Goal: Information Seeking & Learning: Check status

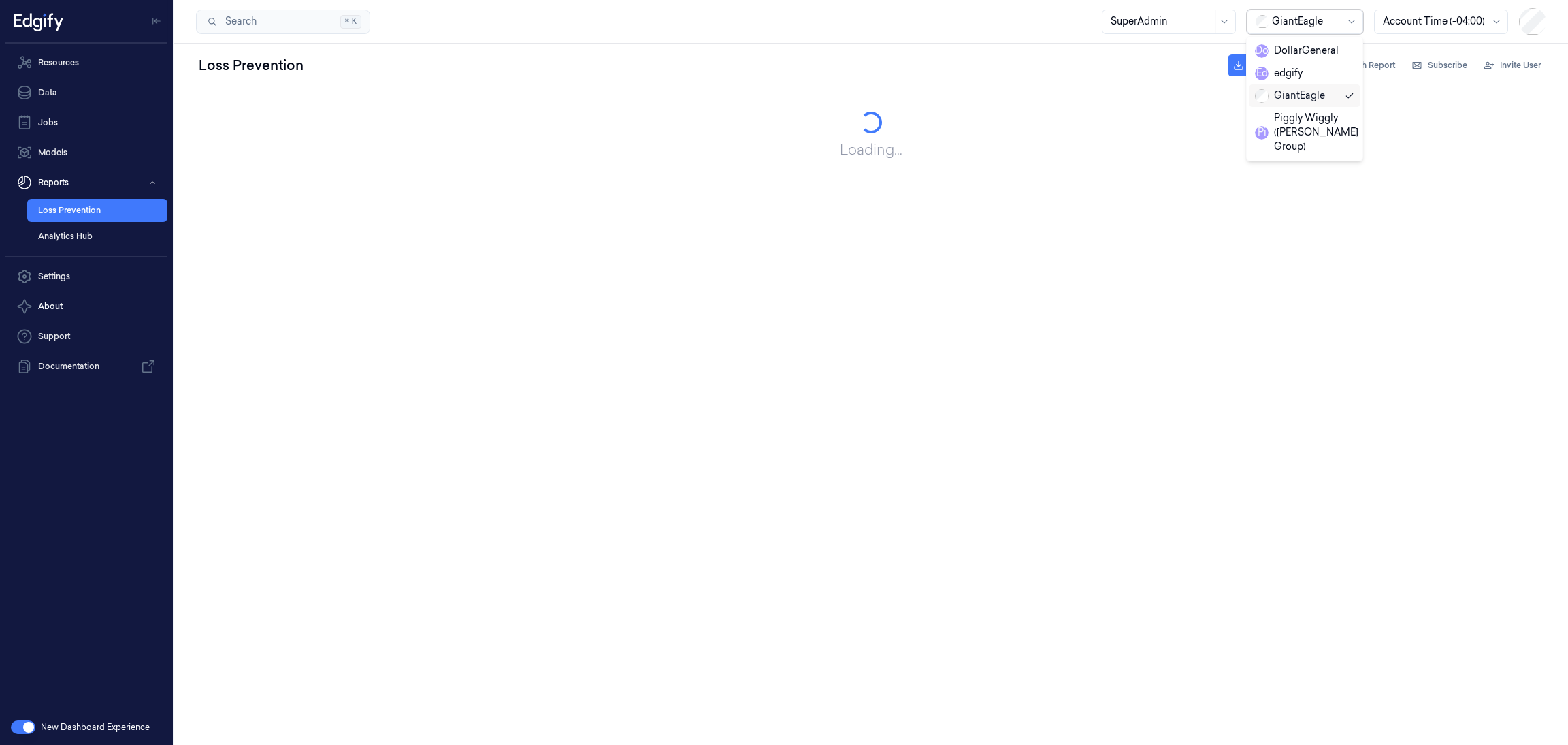
click at [1308, 25] on div at bounding box center [1306, 21] width 69 height 14
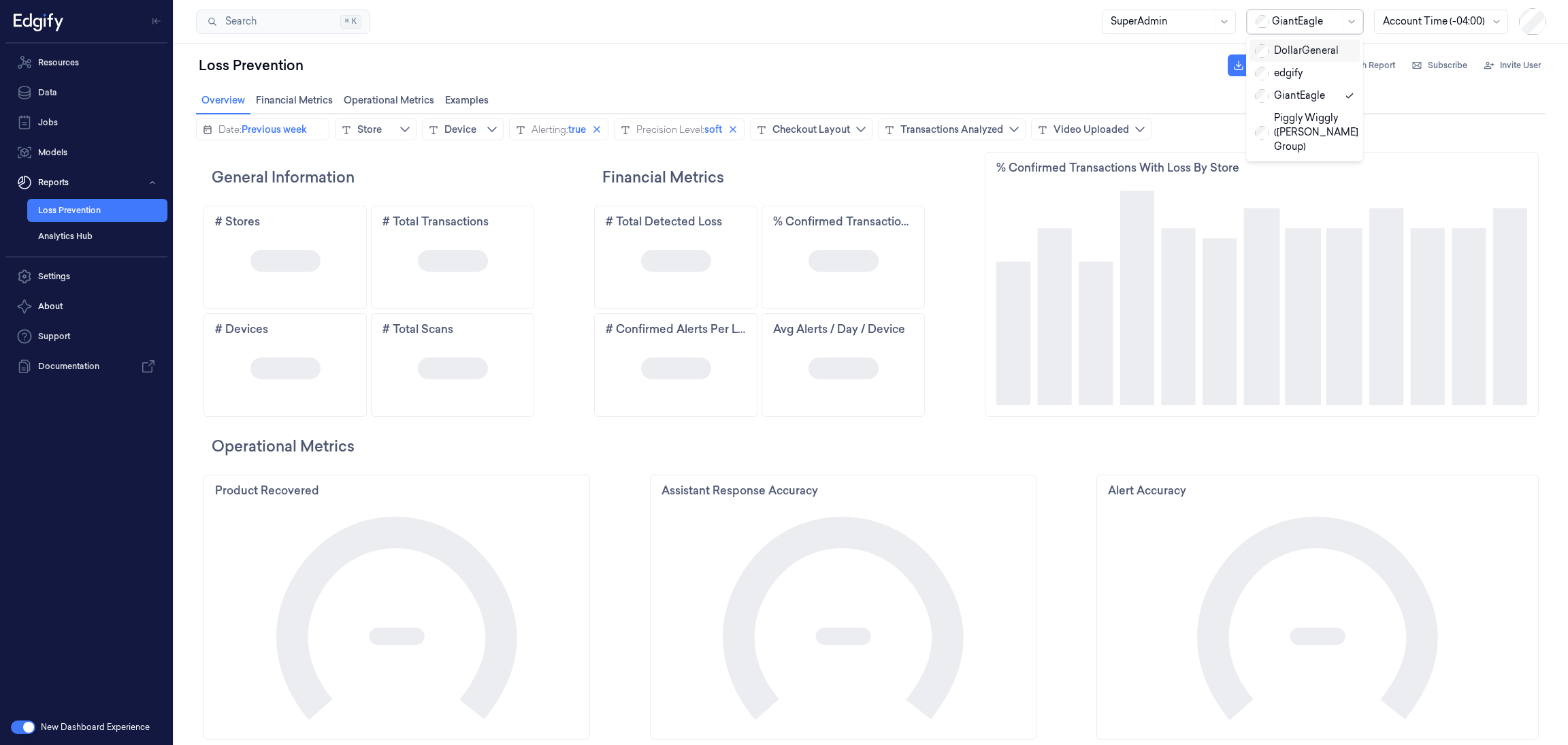
click at [1292, 49] on div "DollarGeneral" at bounding box center [1297, 50] width 84 height 14
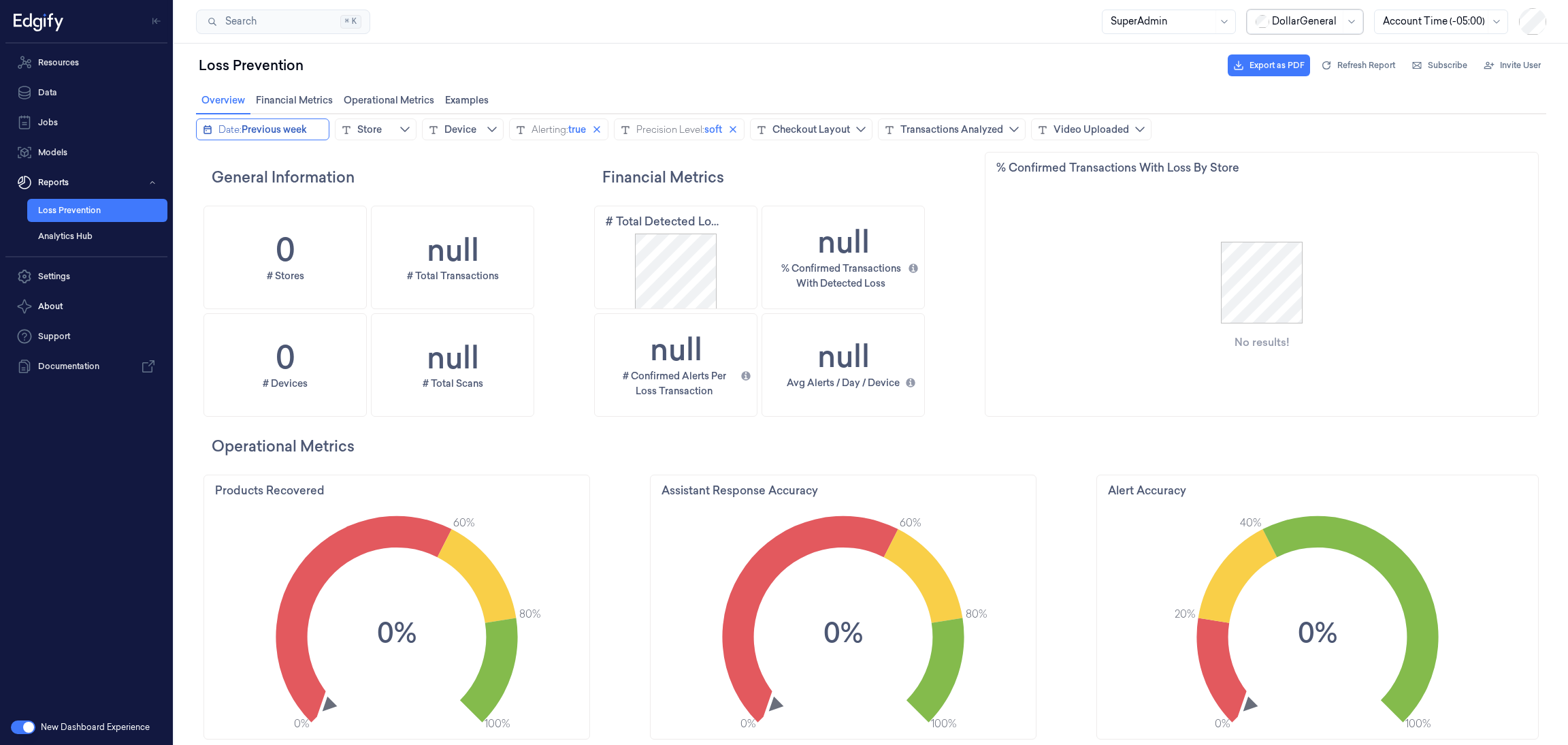
click at [207, 127] on icon "calendar icon" at bounding box center [207, 130] width 11 height 11
click at [205, 156] on icon "chevronleft icon" at bounding box center [208, 158] width 11 height 11
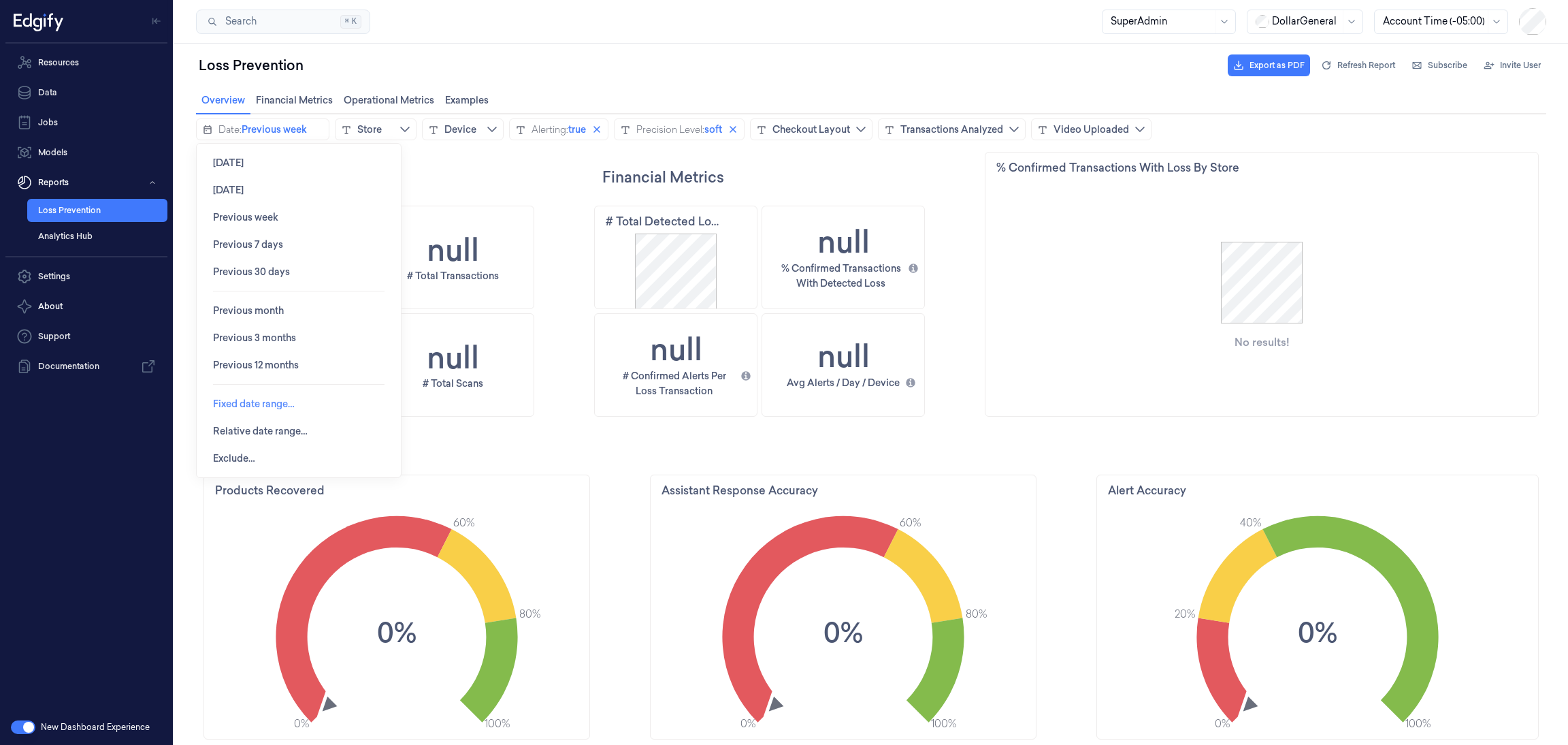
click at [262, 408] on span "Fixed date range…" at bounding box center [253, 403] width 82 height 11
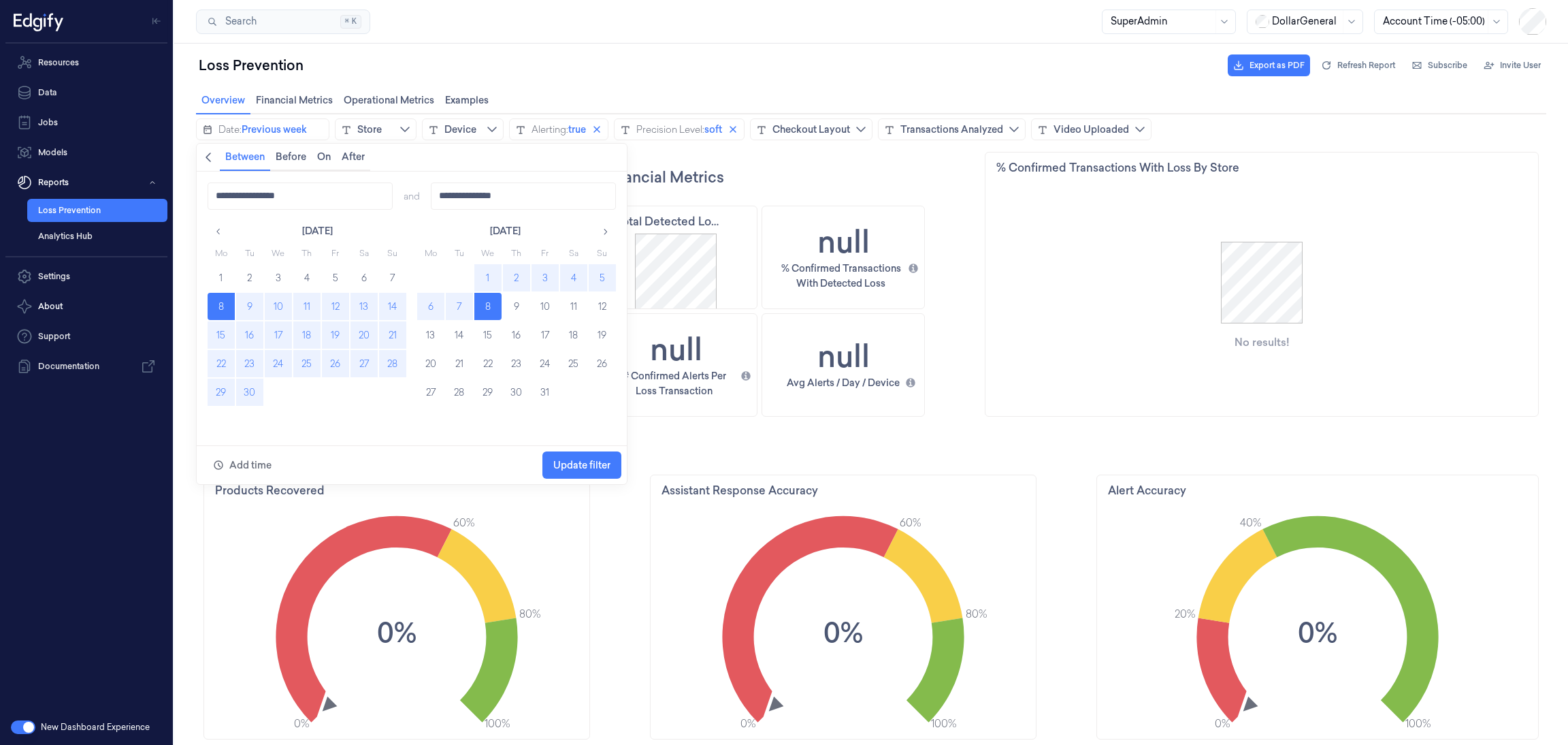
click at [230, 306] on button "8" at bounding box center [221, 306] width 27 height 27
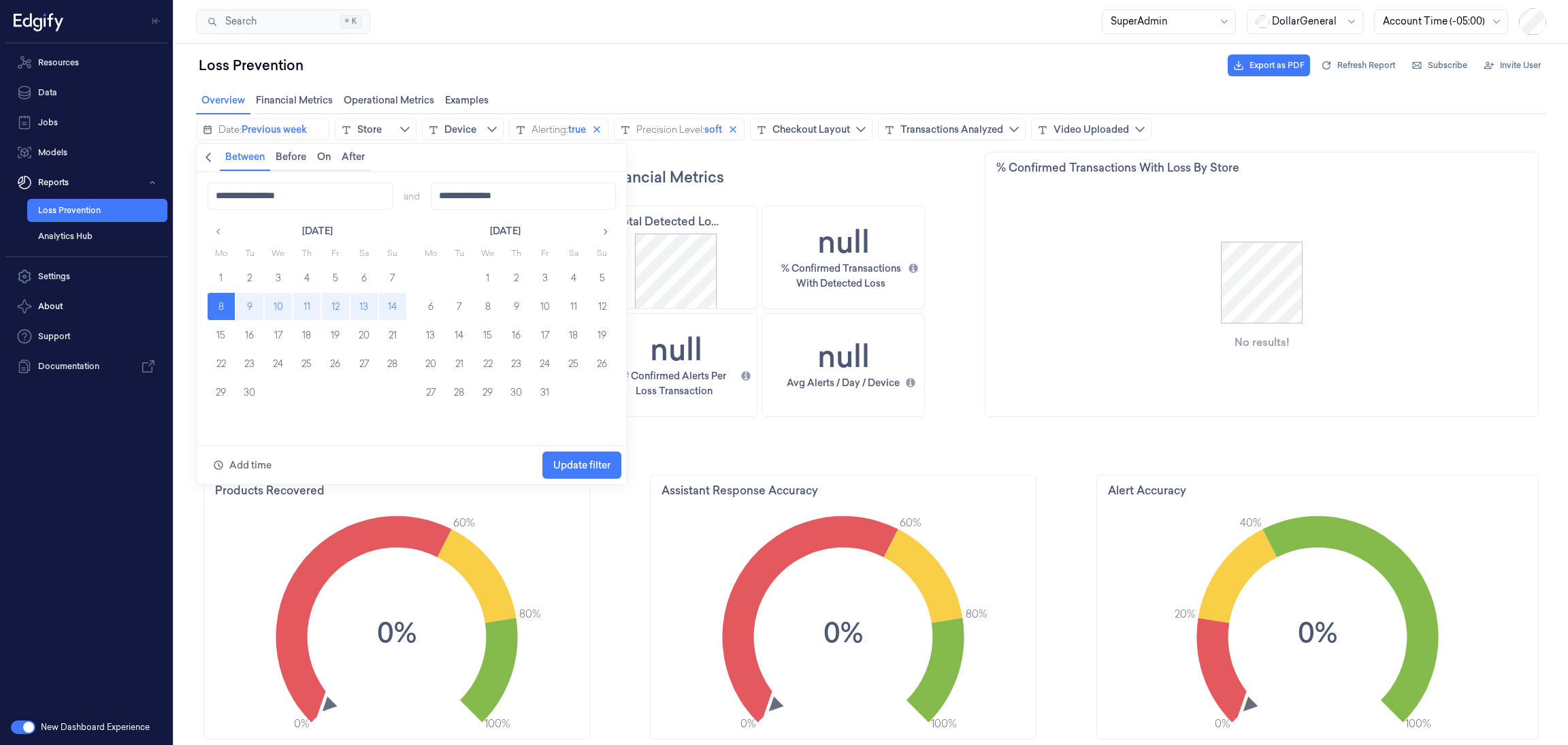
click at [394, 299] on button "14" at bounding box center [392, 306] width 27 height 27
type input "**********"
click at [554, 455] on span "Update filter" at bounding box center [582, 465] width 57 height 26
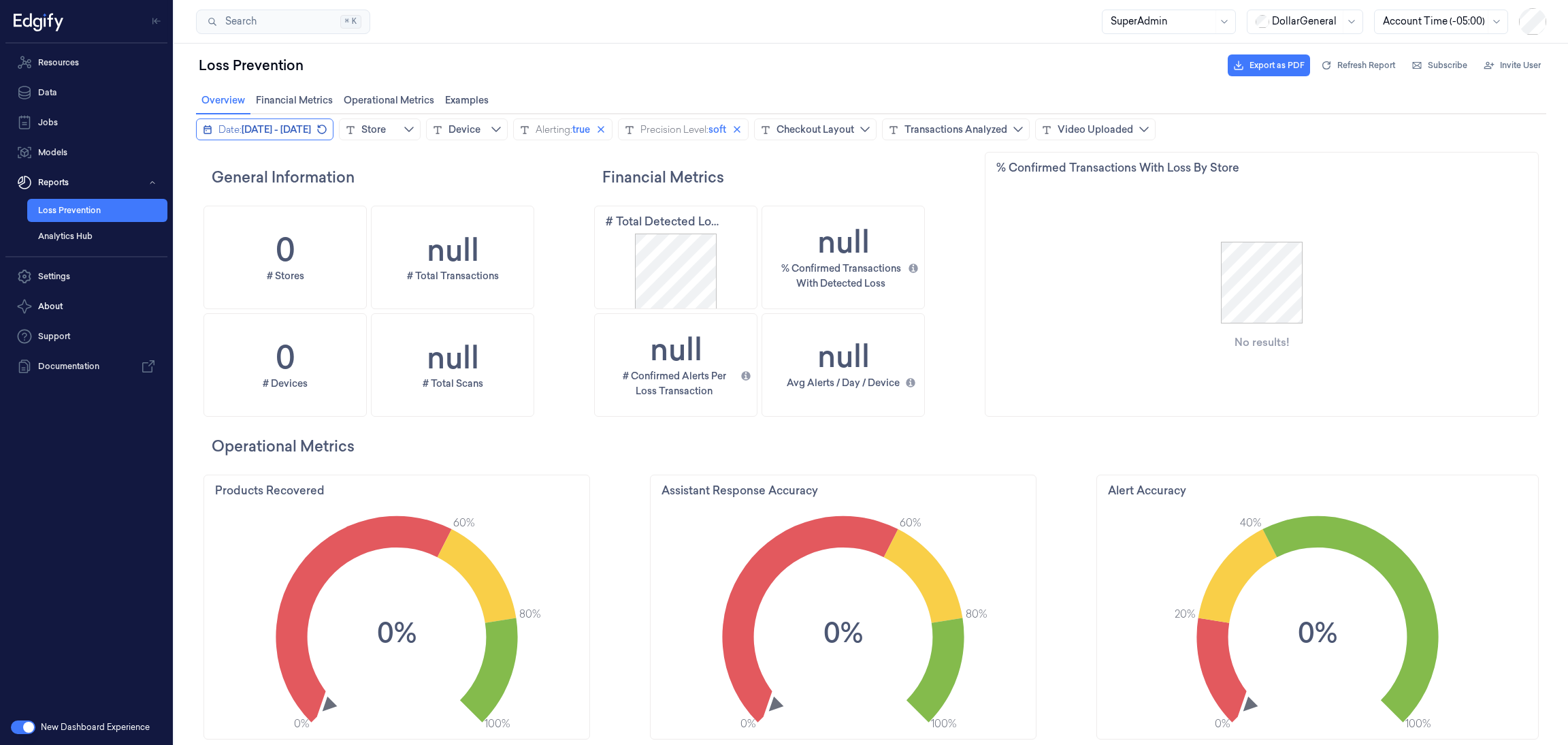
click at [295, 135] on span "[DATE] - [DATE]" at bounding box center [277, 129] width 69 height 14
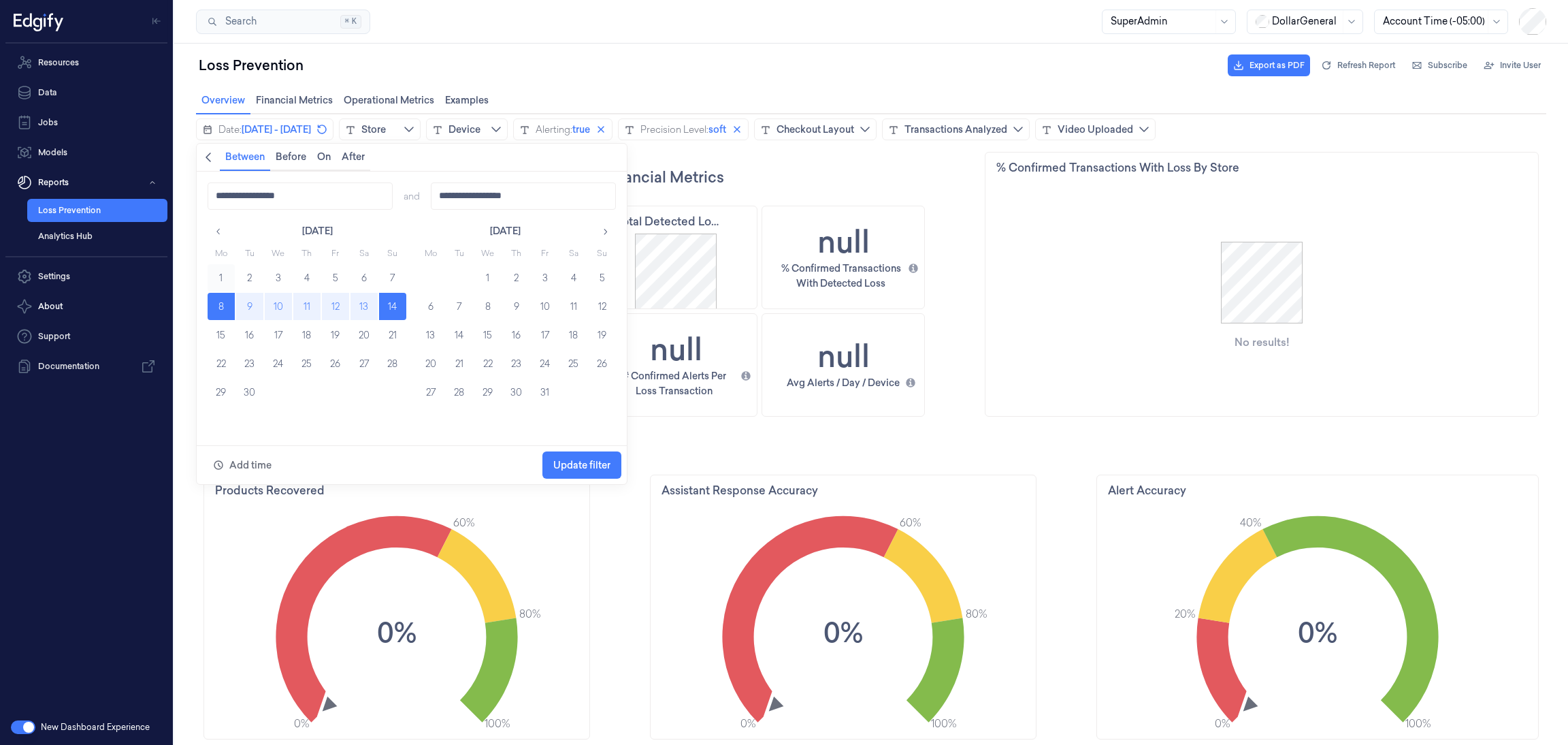
click at [218, 279] on button "1" at bounding box center [221, 277] width 27 height 27
click at [388, 274] on button "7" at bounding box center [392, 277] width 27 height 27
type input "**********"
click at [567, 465] on span "Update filter" at bounding box center [582, 465] width 57 height 11
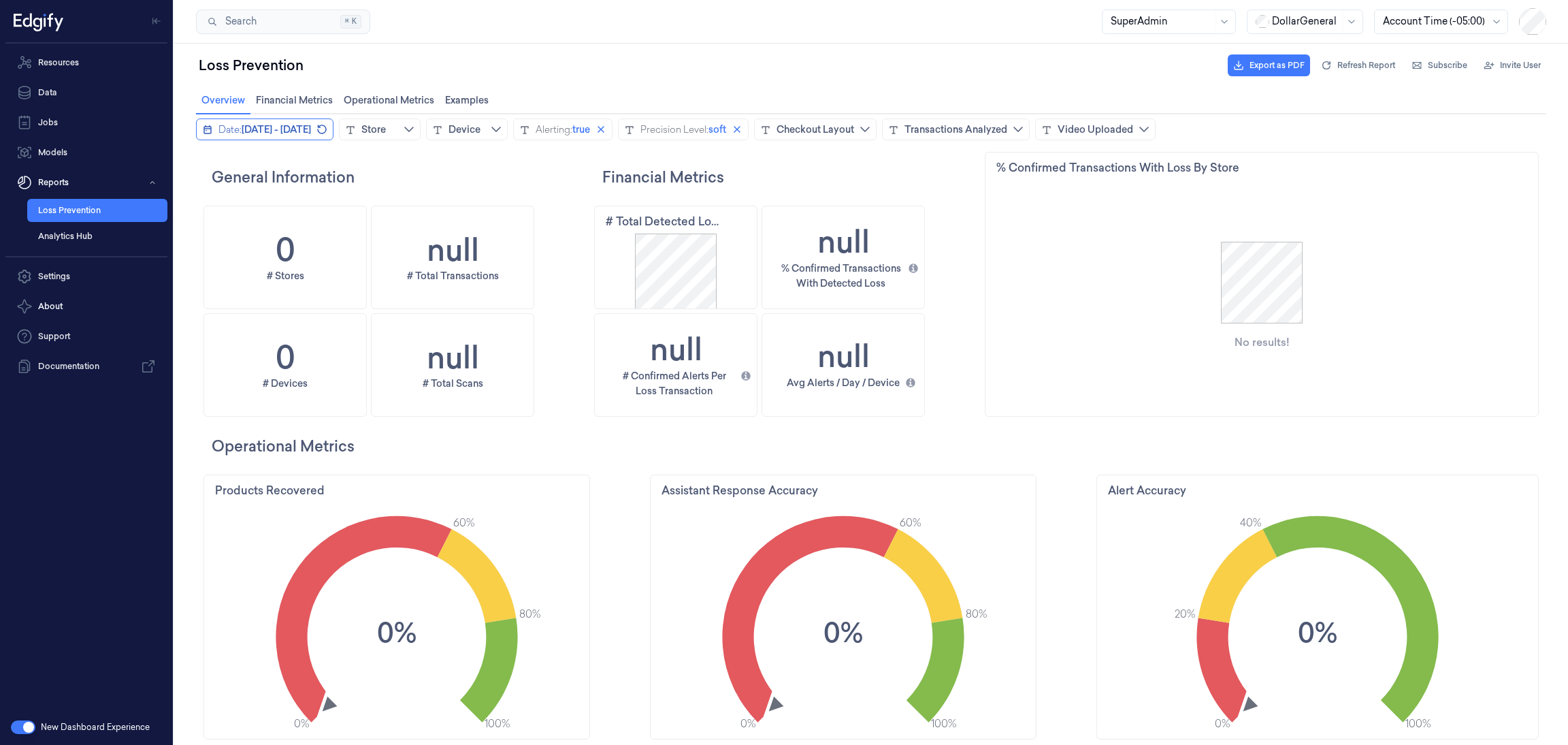
click at [286, 138] on button "Date: September 1, 2025 - September 7, 2025" at bounding box center [265, 129] width 138 height 22
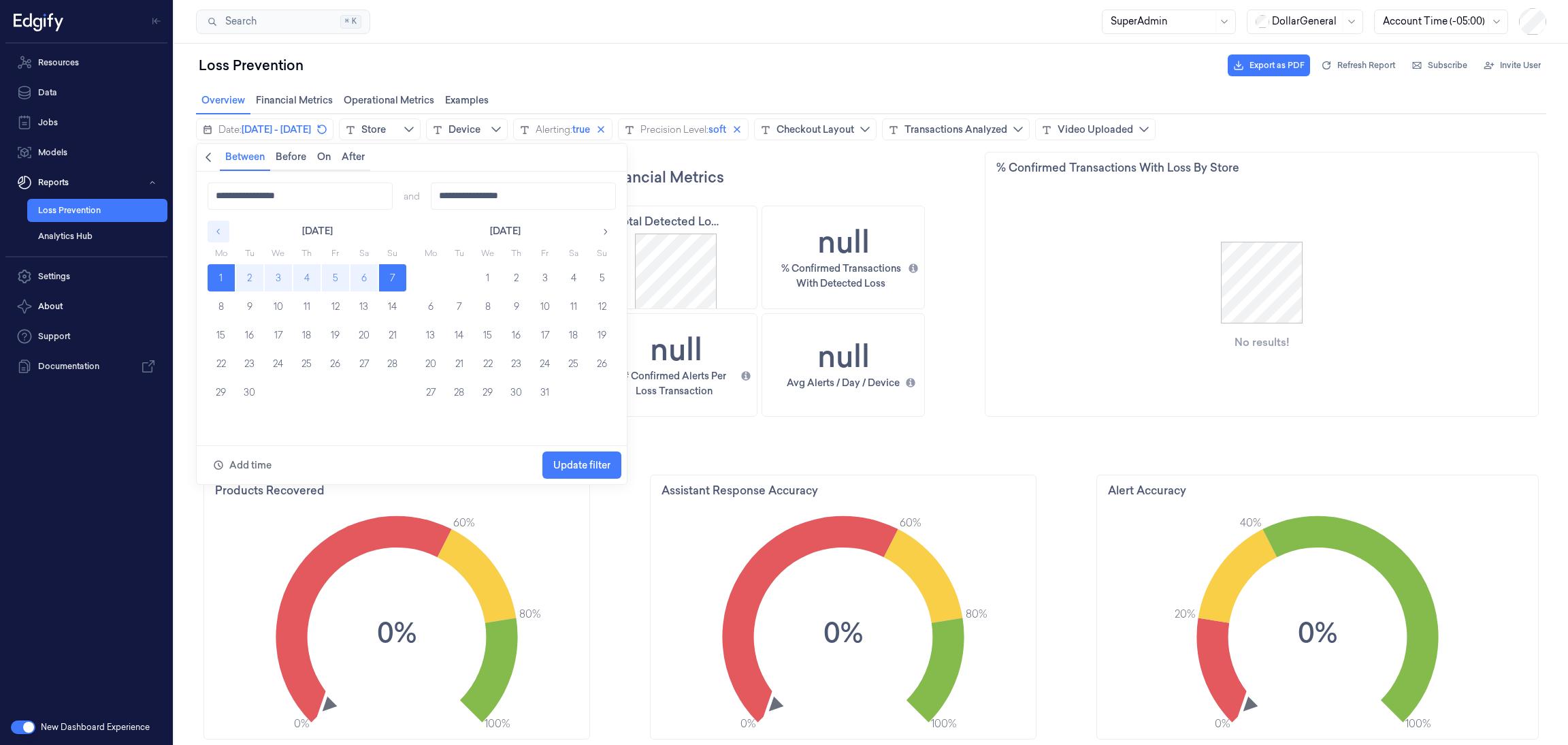
click at [214, 225] on button "button" at bounding box center [218, 231] width 22 height 22
click at [430, 394] on button "25" at bounding box center [431, 391] width 27 height 27
click at [592, 393] on button "31" at bounding box center [601, 391] width 27 height 27
type input "**********"
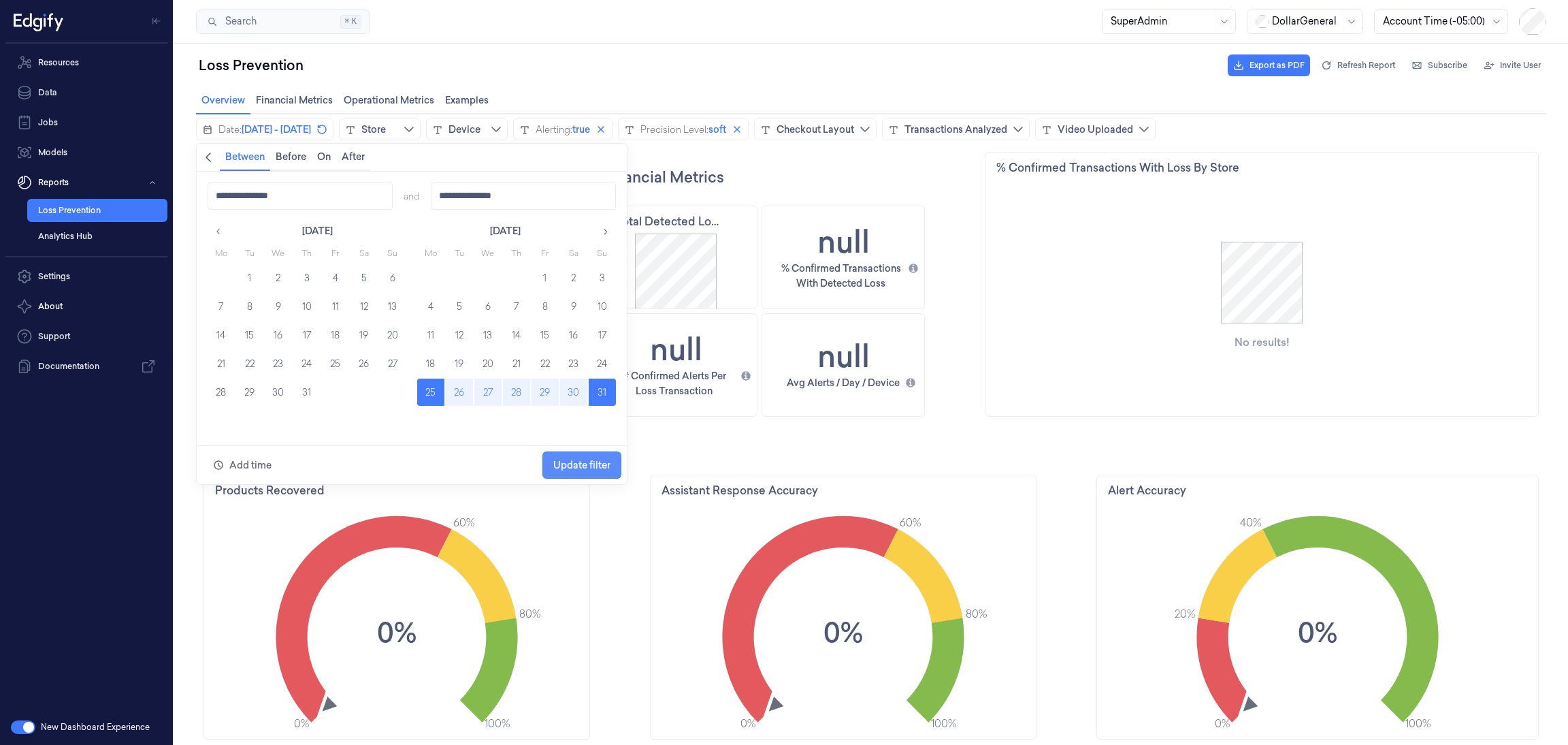
click at [581, 463] on span "Update filter" at bounding box center [582, 465] width 57 height 11
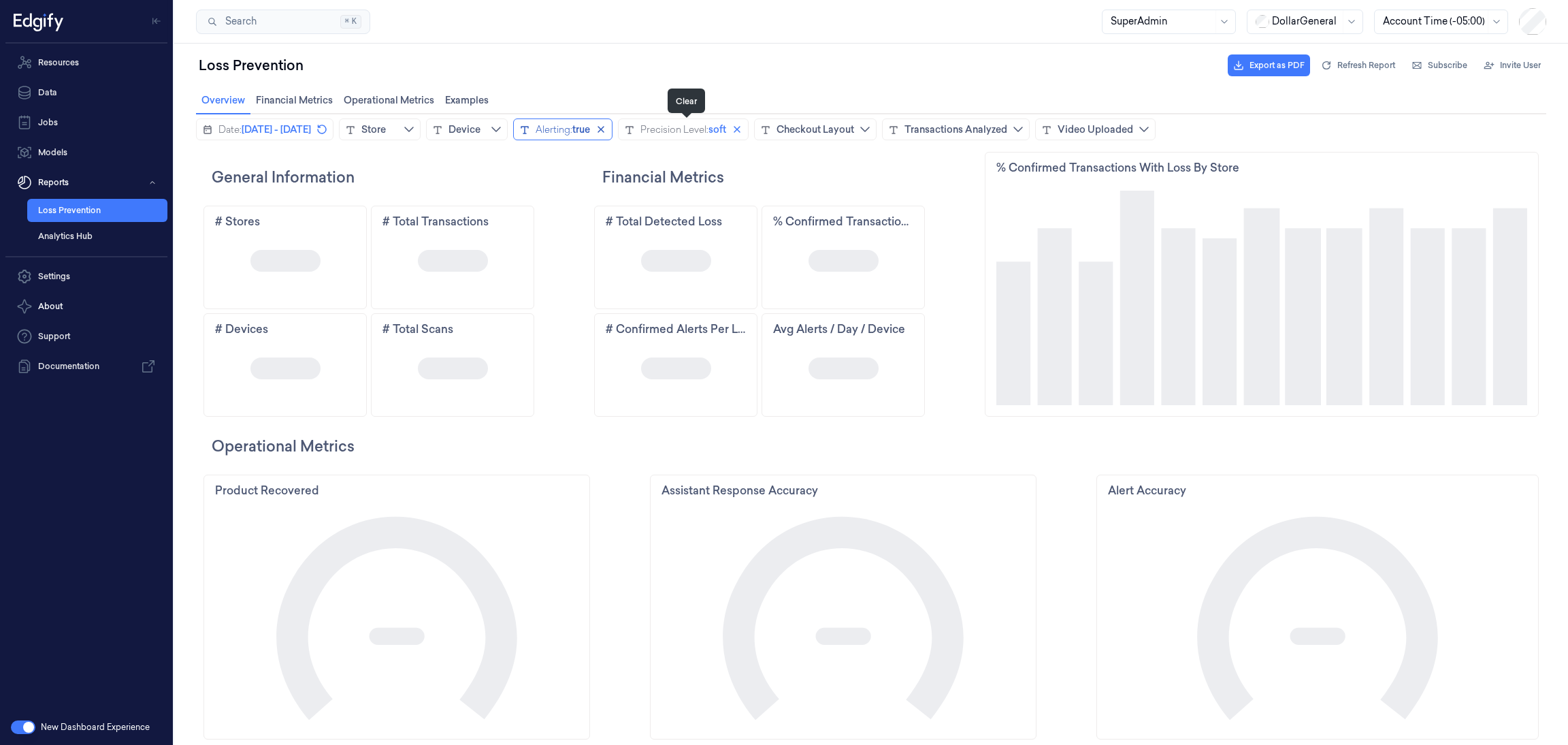
click at [604, 128] on icon "close icon" at bounding box center [601, 129] width 7 height 7
click at [727, 129] on button "Clear" at bounding box center [719, 129] width 16 height 16
click at [1099, 132] on div "Video Uploaded" at bounding box center [1060, 129] width 76 height 14
click at [973, 131] on div "Transactions Analyzed" at bounding box center [921, 129] width 103 height 14
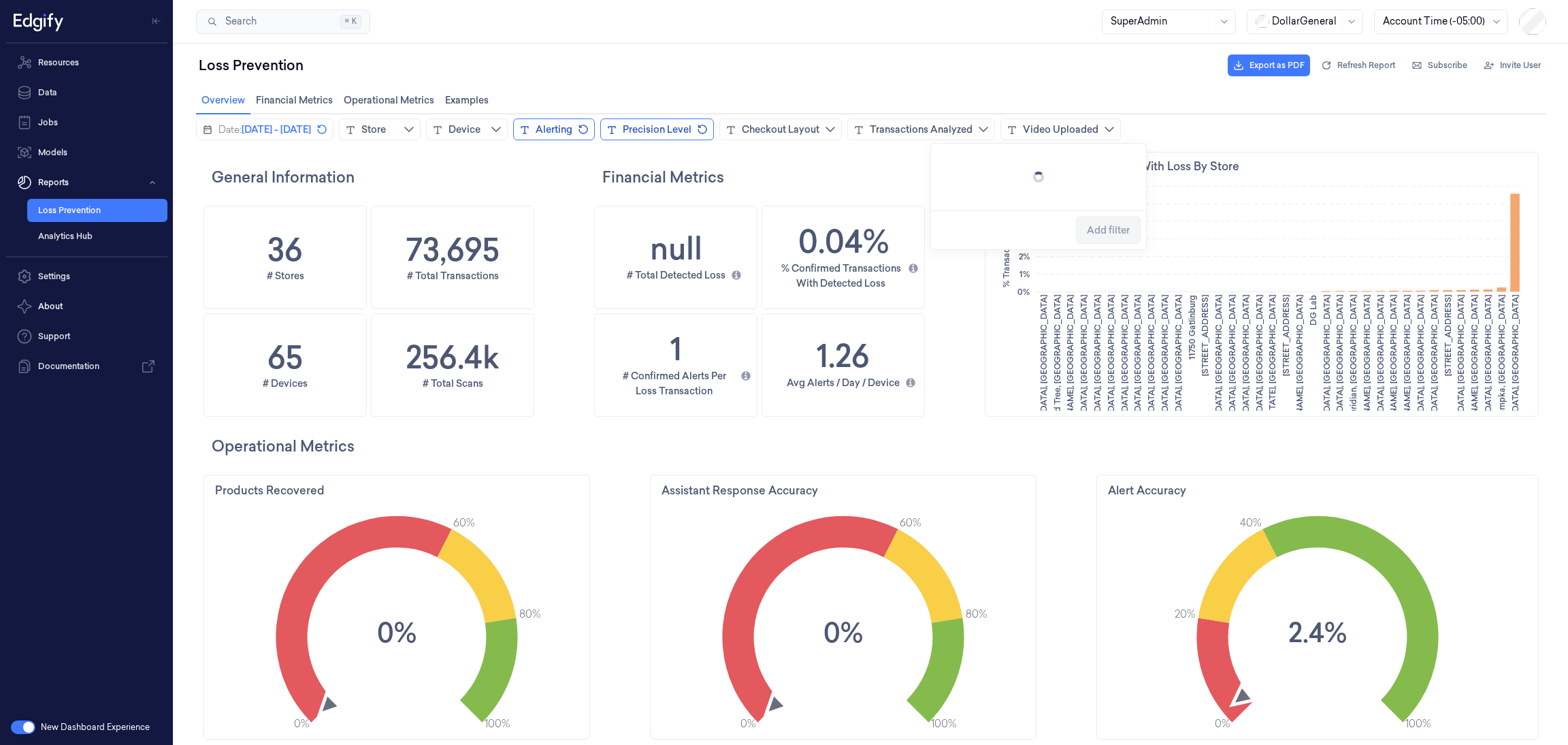
scroll to position [415, 567]
click at [1103, 280] on span "Add filter" at bounding box center [1108, 281] width 43 height 11
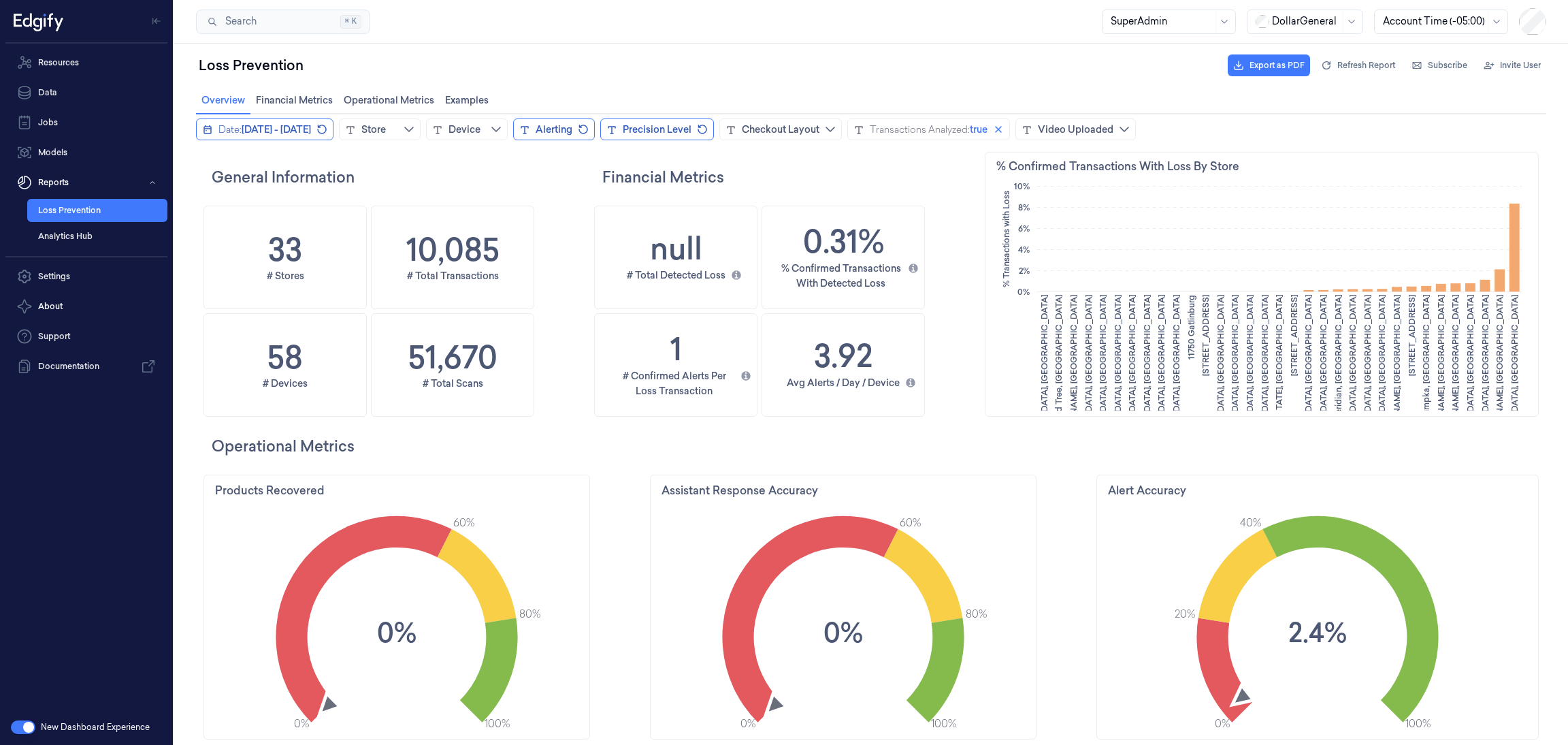
click at [311, 130] on span "August 25, 2025 - August 31, 2025" at bounding box center [277, 129] width 69 height 14
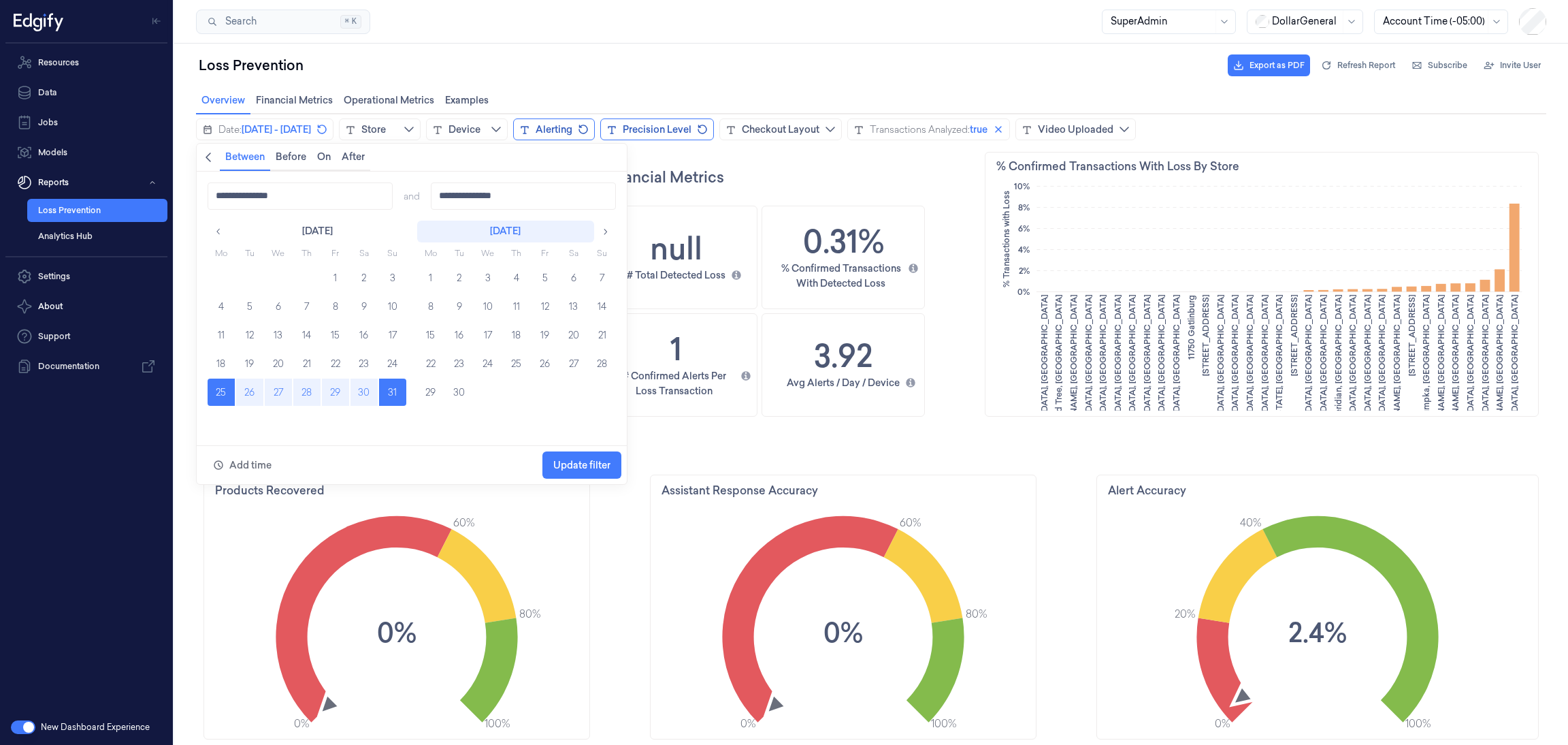
scroll to position [415, 65]
click at [431, 324] on button "15" at bounding box center [431, 334] width 27 height 27
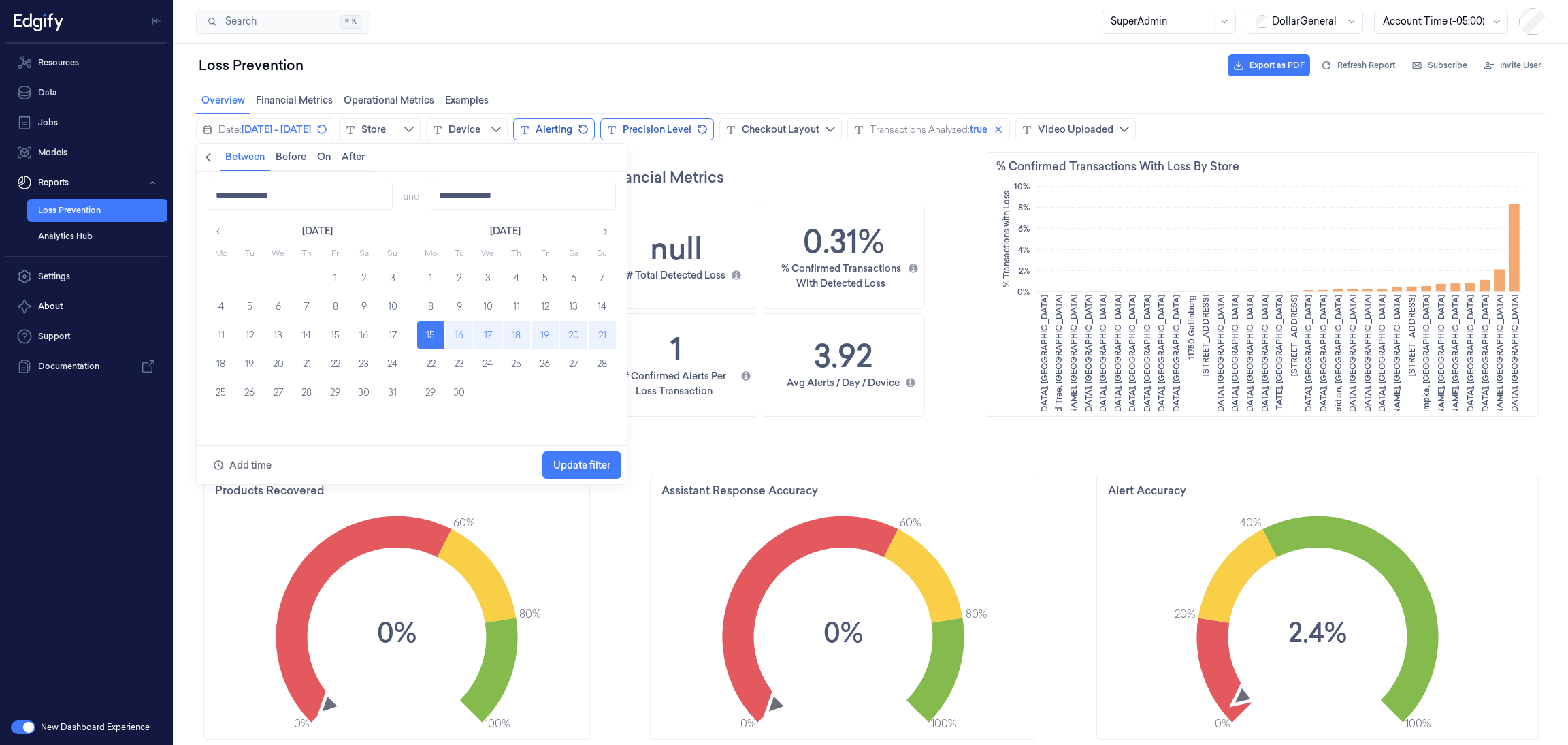
click at [593, 336] on button "21" at bounding box center [601, 334] width 27 height 27
type input "**********"
click at [590, 452] on span "Update filter" at bounding box center [582, 465] width 57 height 26
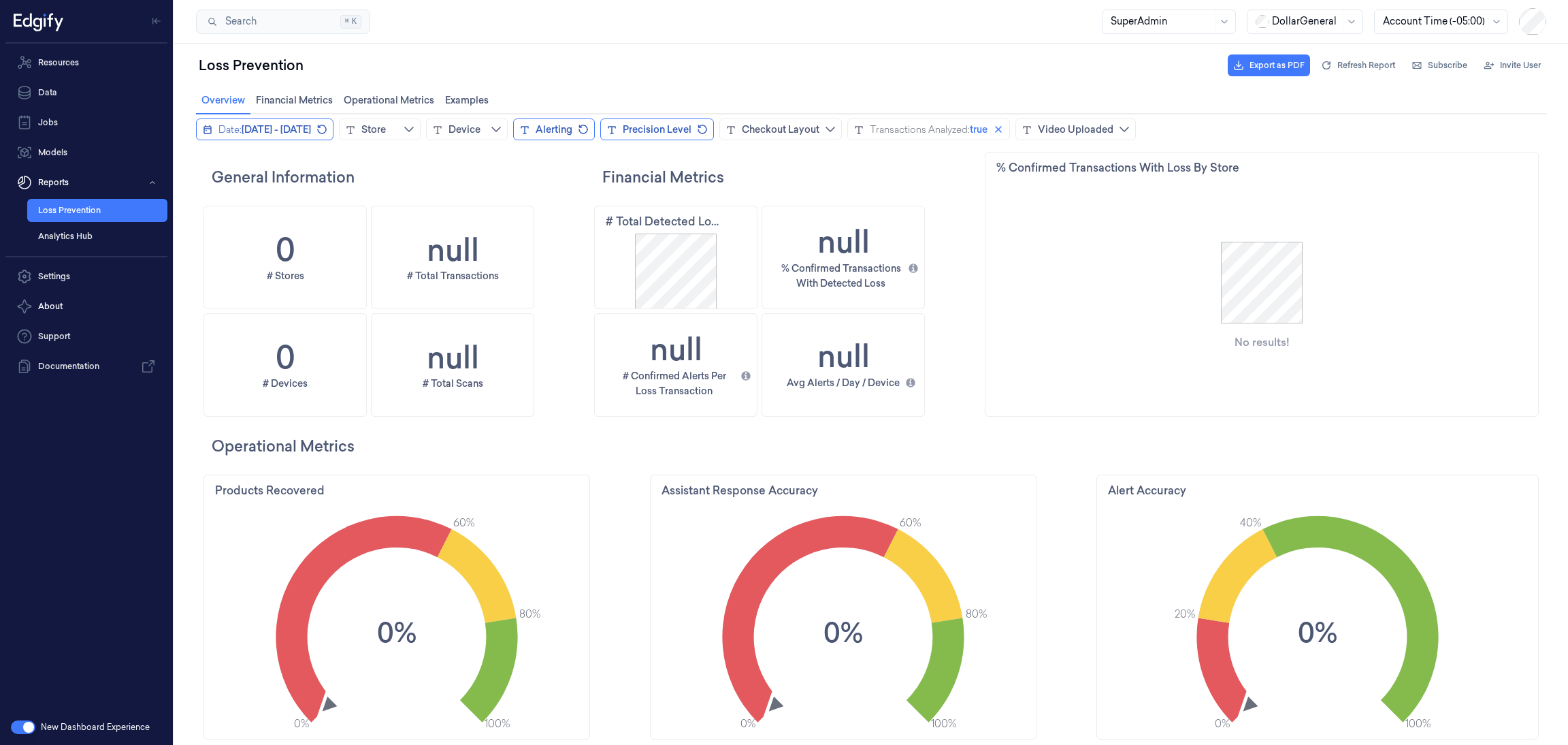
click at [304, 130] on span "September 15, 2025 - September 21, 2025" at bounding box center [277, 129] width 69 height 14
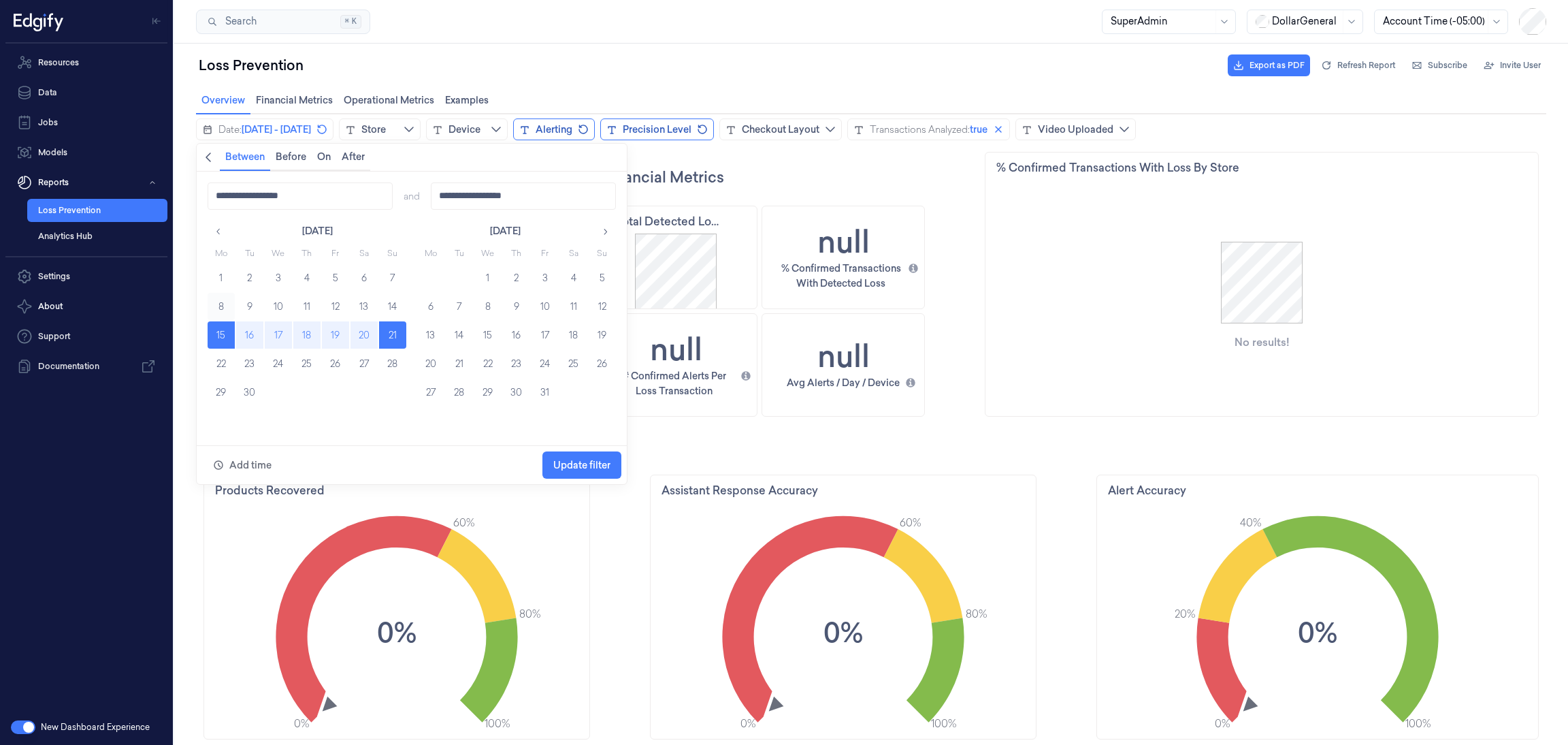
click at [221, 299] on button "8" at bounding box center [221, 306] width 27 height 27
click at [398, 298] on button "14" at bounding box center [392, 306] width 27 height 27
type input "**********"
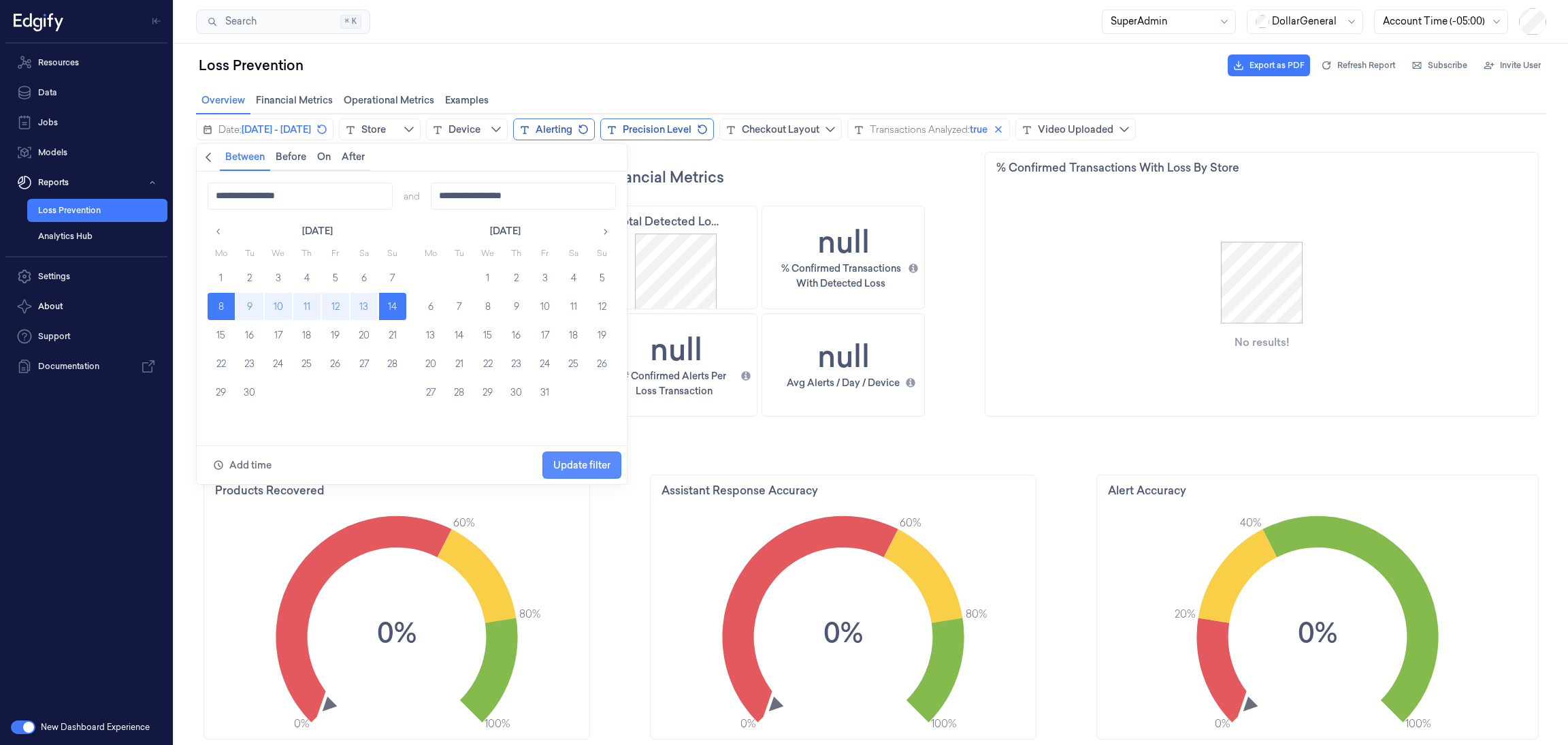
click at [564, 457] on span "Update filter" at bounding box center [582, 465] width 57 height 26
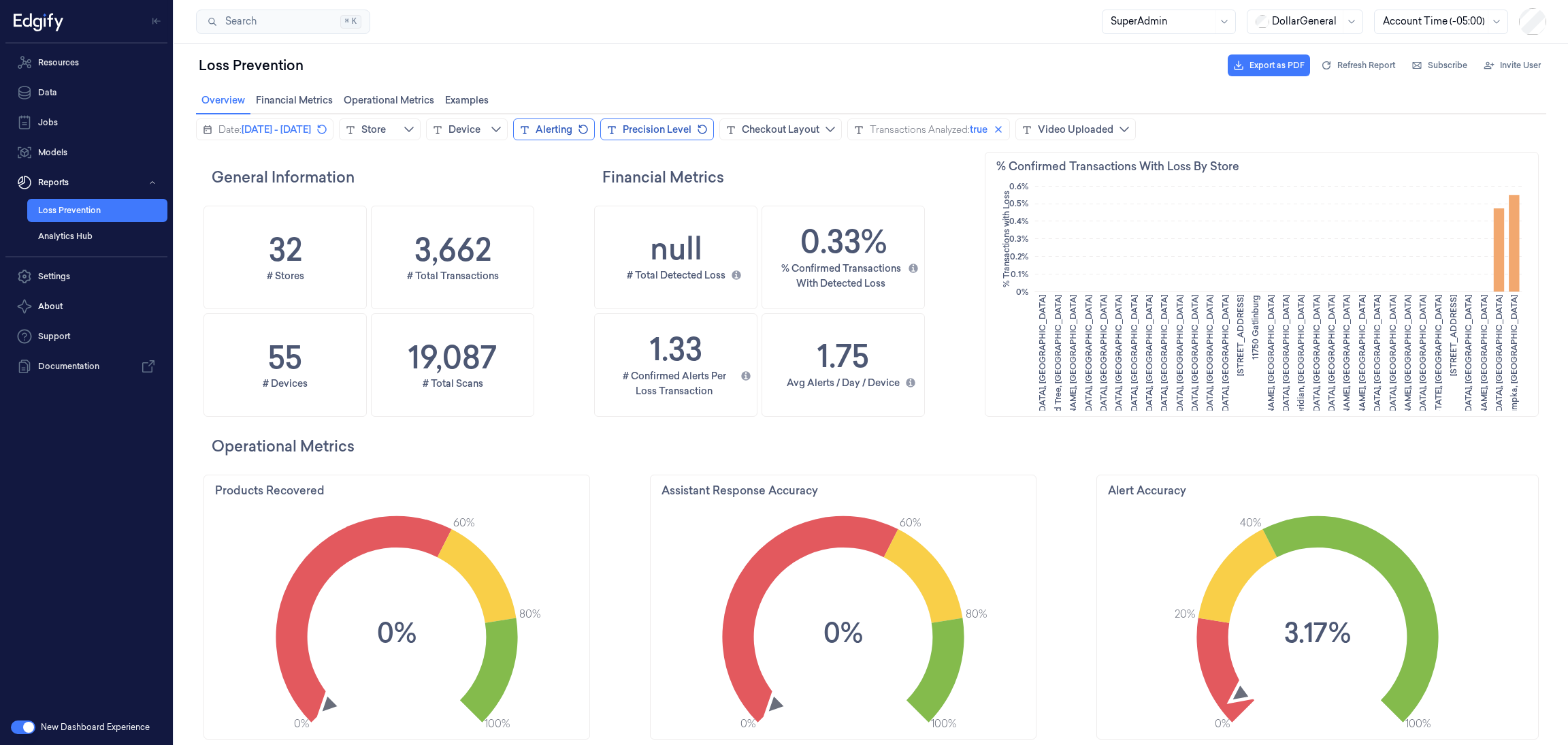
scroll to position [415, 567]
click at [309, 123] on span "[DATE] - [DATE]" at bounding box center [277, 129] width 69 height 14
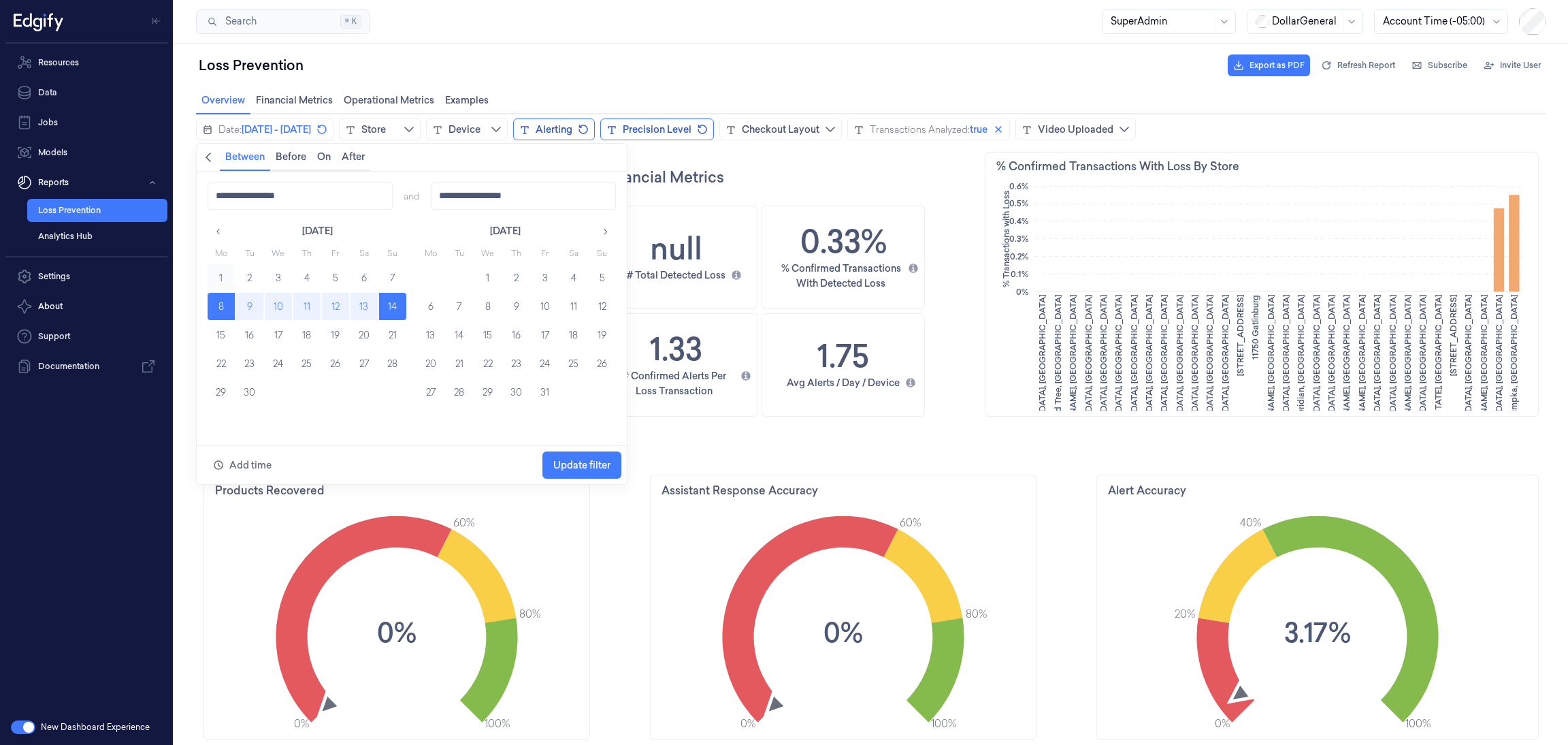
click at [213, 275] on button "1" at bounding box center [221, 277] width 27 height 27
click at [402, 271] on button "7" at bounding box center [392, 277] width 27 height 27
type input "**********"
click at [568, 467] on span "Update filter" at bounding box center [582, 465] width 57 height 11
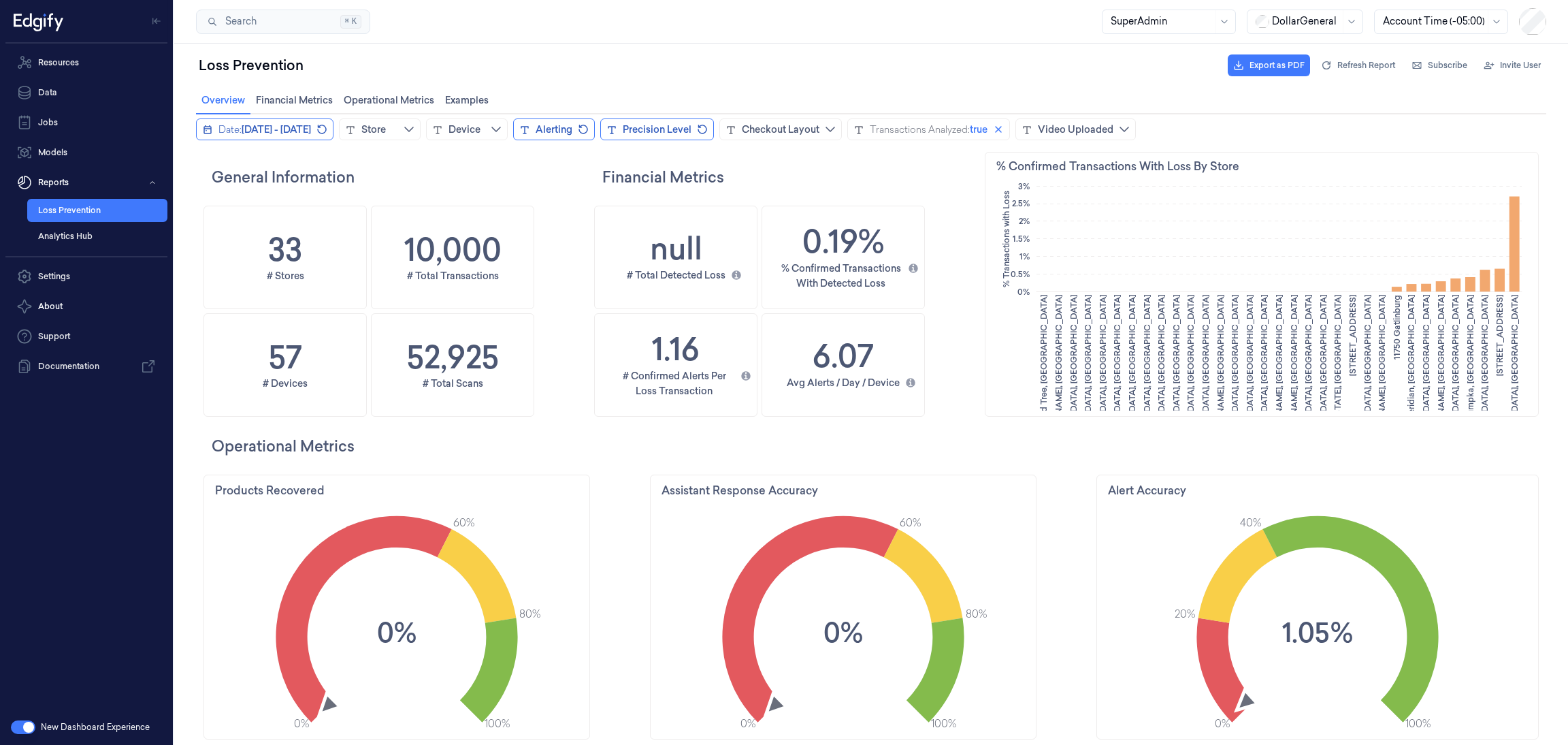
click at [311, 135] on span "September 1, 2025 - September 7, 2025" at bounding box center [277, 129] width 69 height 14
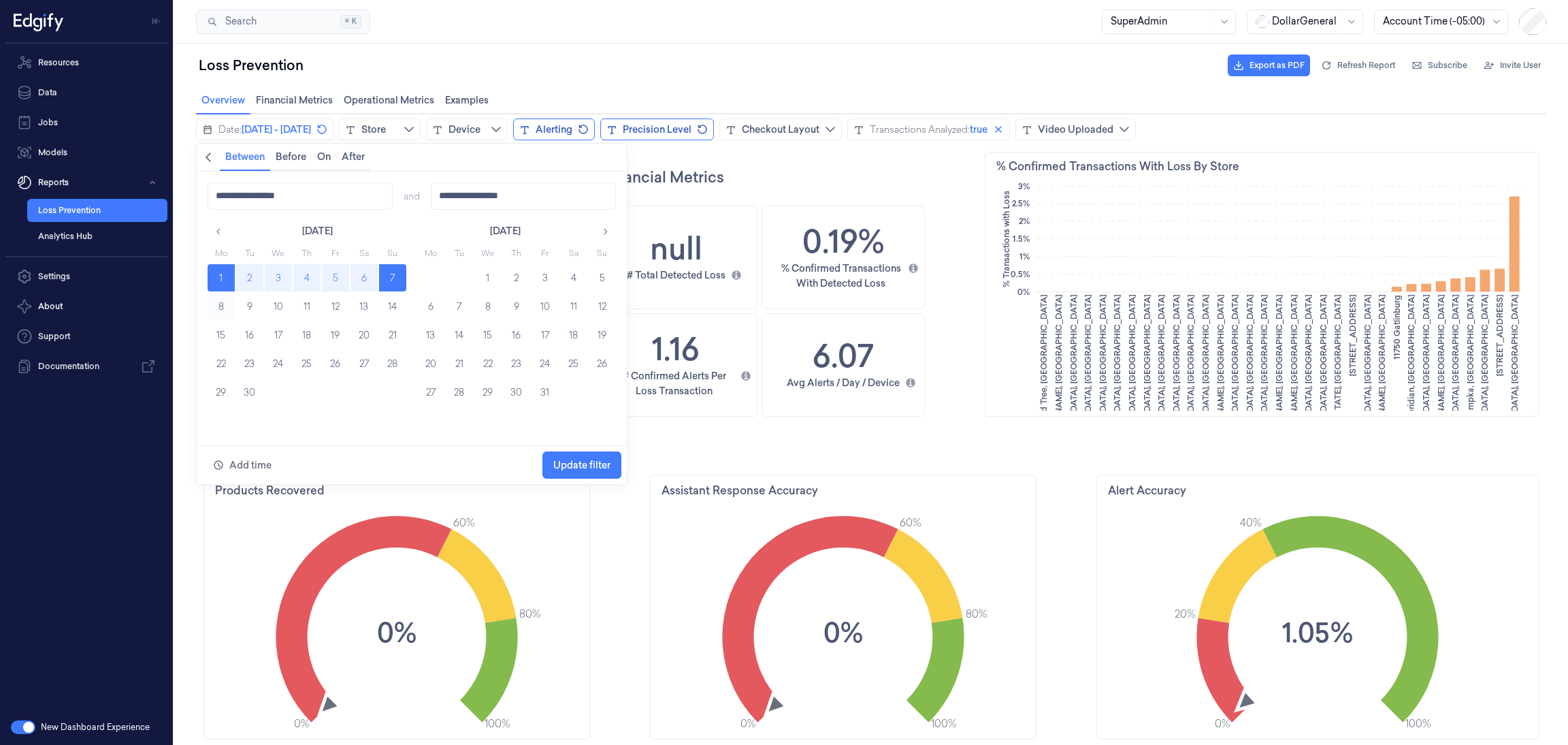
scroll to position [415, 65]
click at [221, 302] on button "8" at bounding box center [221, 306] width 27 height 27
click at [386, 298] on button "14" at bounding box center [392, 306] width 27 height 27
type input "**********"
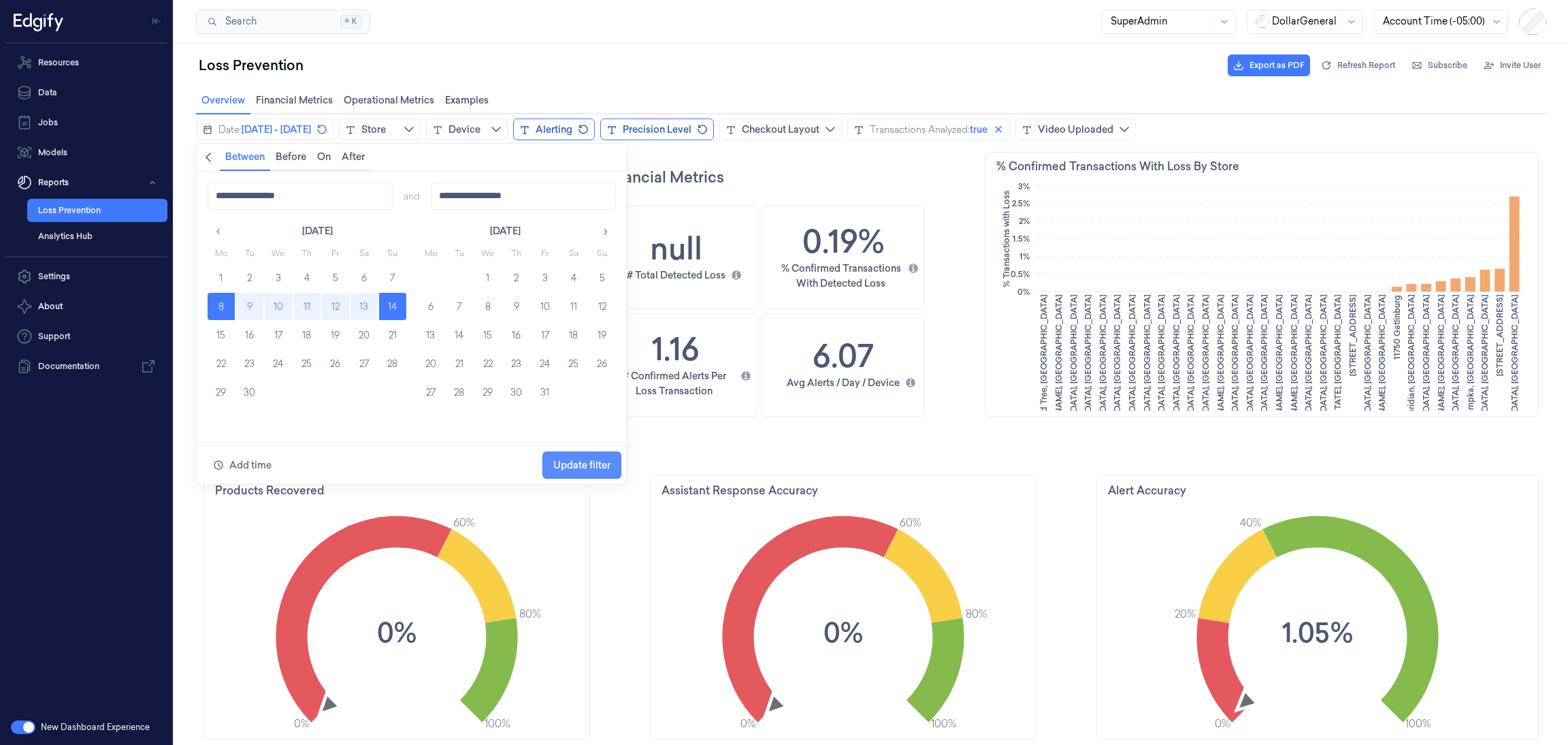
click at [565, 464] on span "Update filter" at bounding box center [582, 465] width 57 height 11
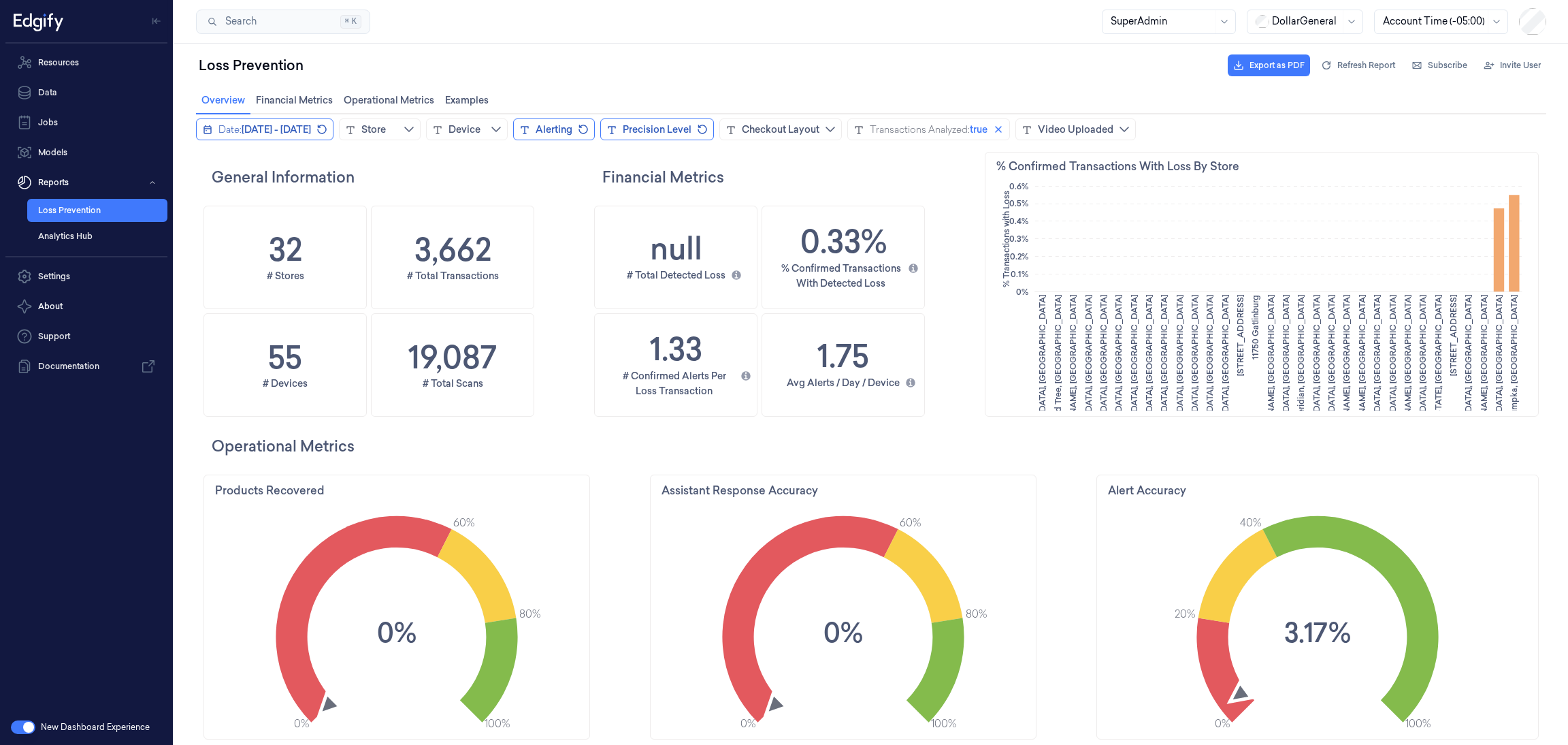
click at [296, 125] on span "[DATE] - [DATE]" at bounding box center [277, 129] width 69 height 14
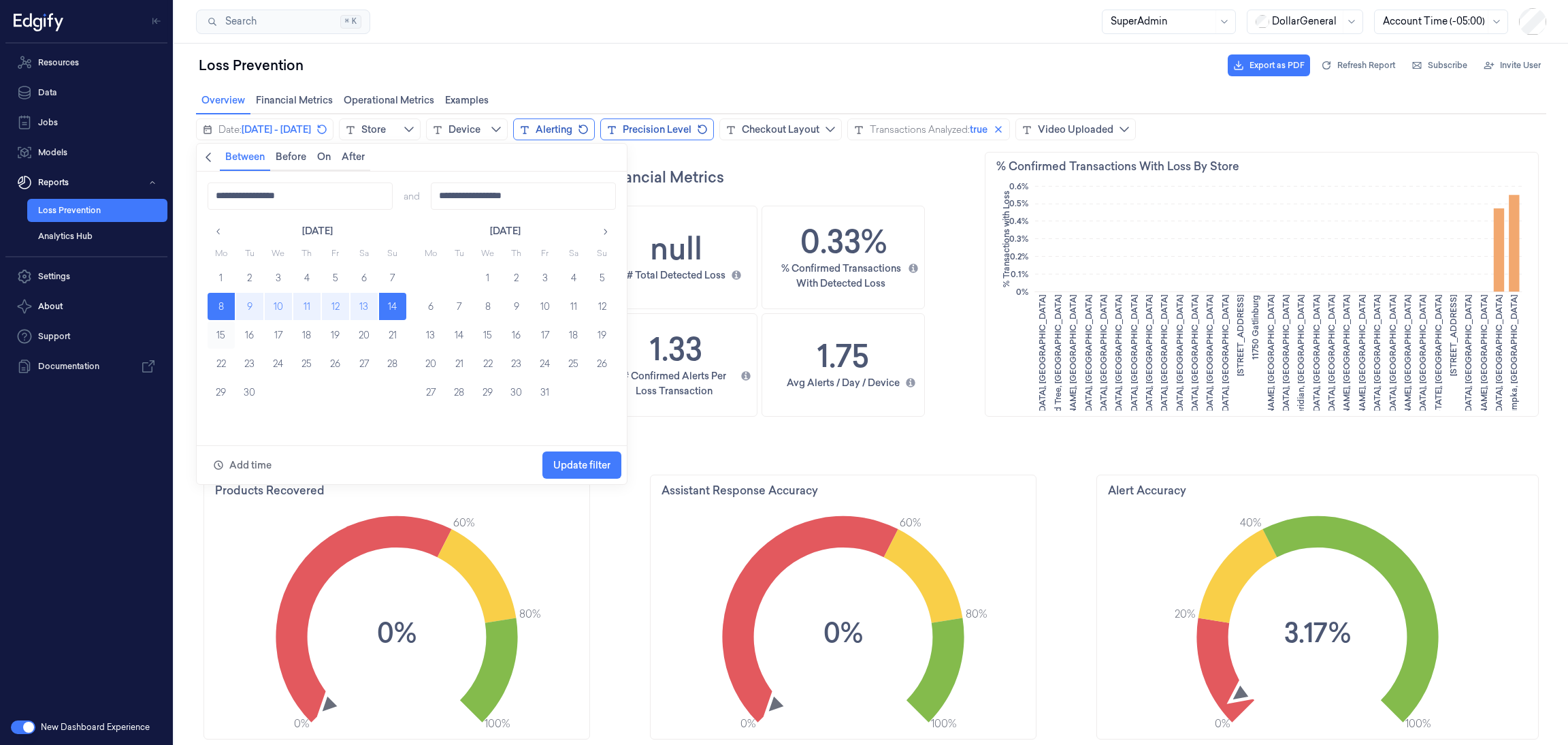
click at [224, 335] on button "15" at bounding box center [221, 334] width 27 height 27
click at [390, 334] on button "21" at bounding box center [392, 334] width 27 height 27
type input "**********"
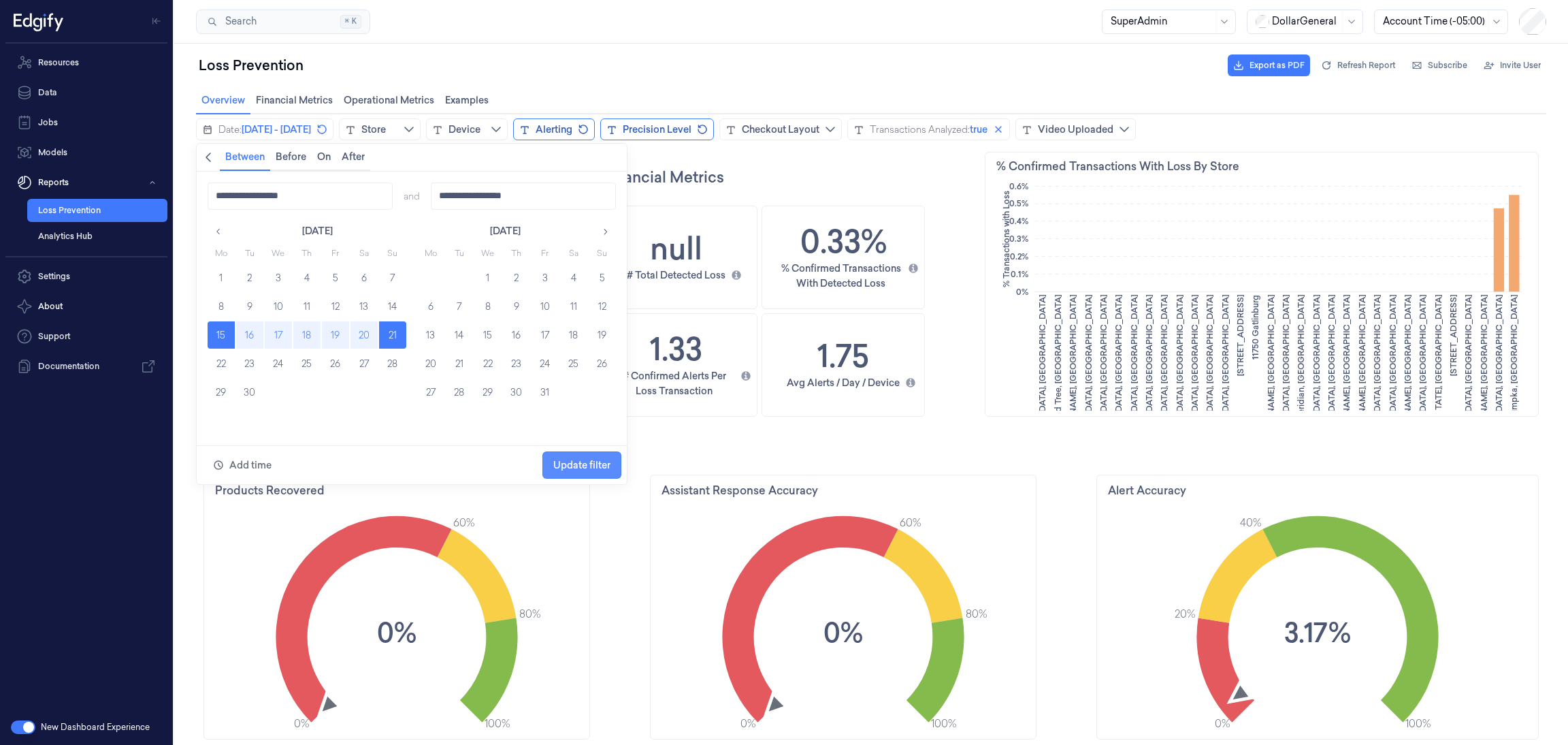
click at [574, 464] on span "Update filter" at bounding box center [582, 465] width 57 height 11
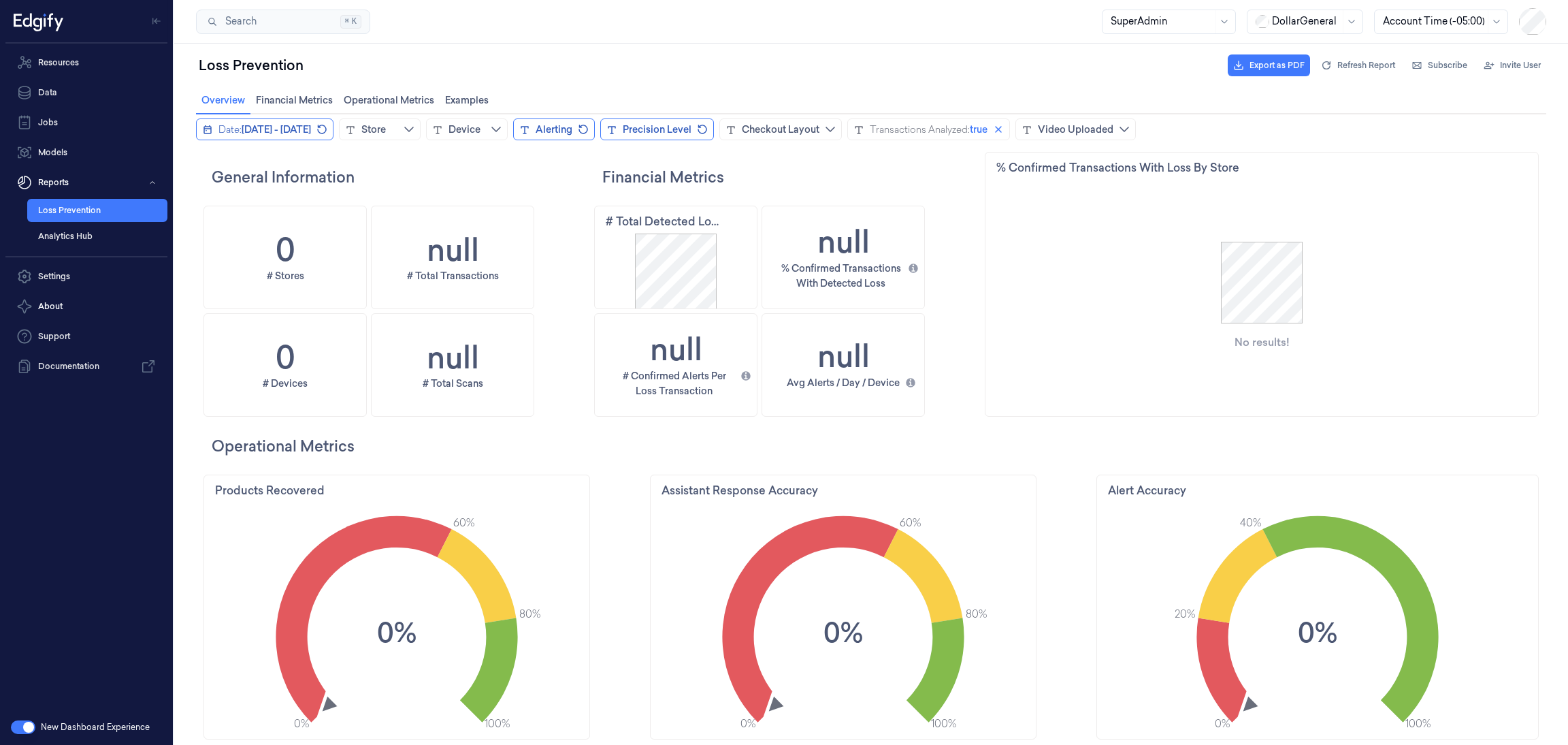
click at [311, 128] on span "September 15, 2025 - September 21, 2025" at bounding box center [277, 129] width 69 height 14
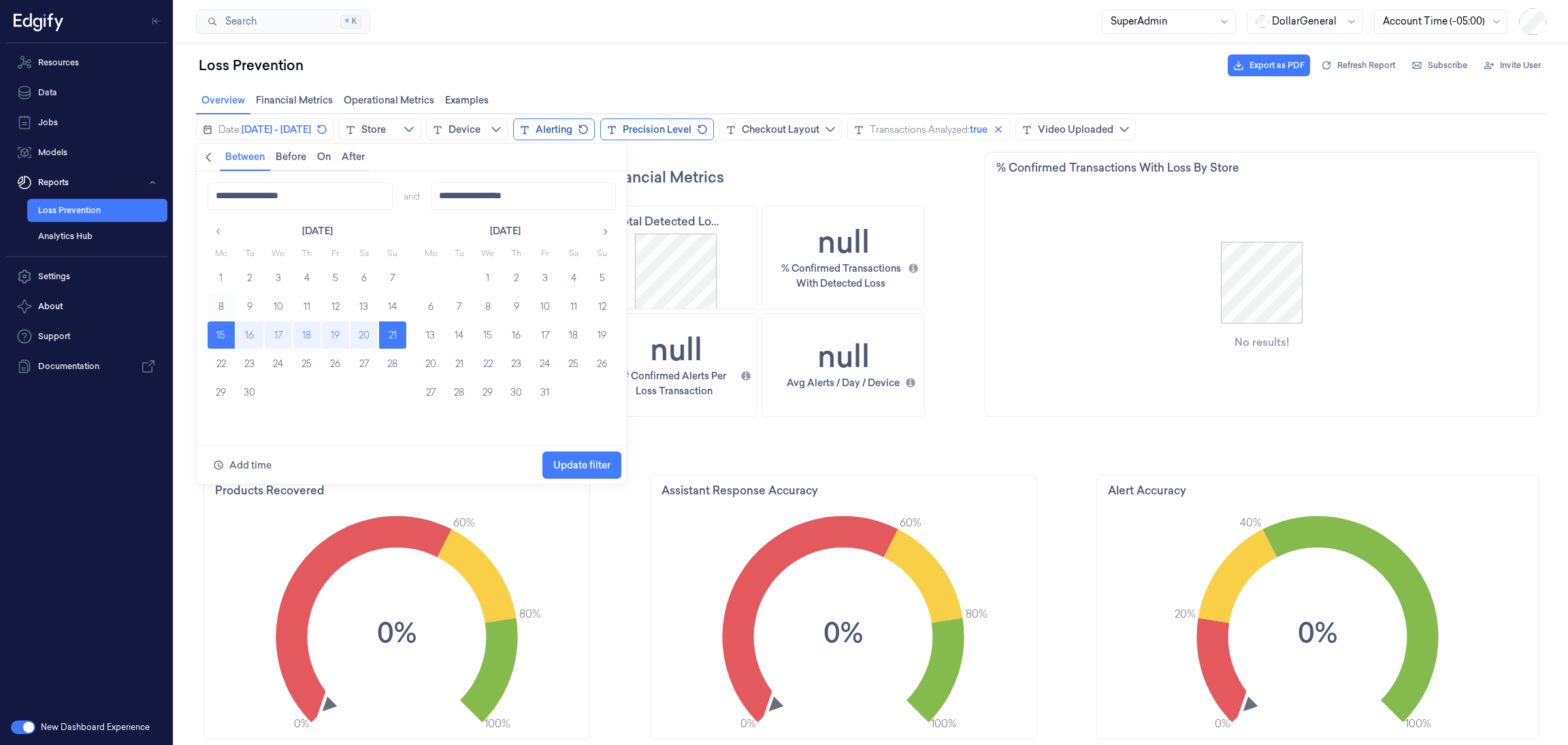
click at [219, 307] on button "8" at bounding box center [221, 306] width 27 height 27
click at [398, 313] on button "14" at bounding box center [392, 306] width 27 height 27
type input "**********"
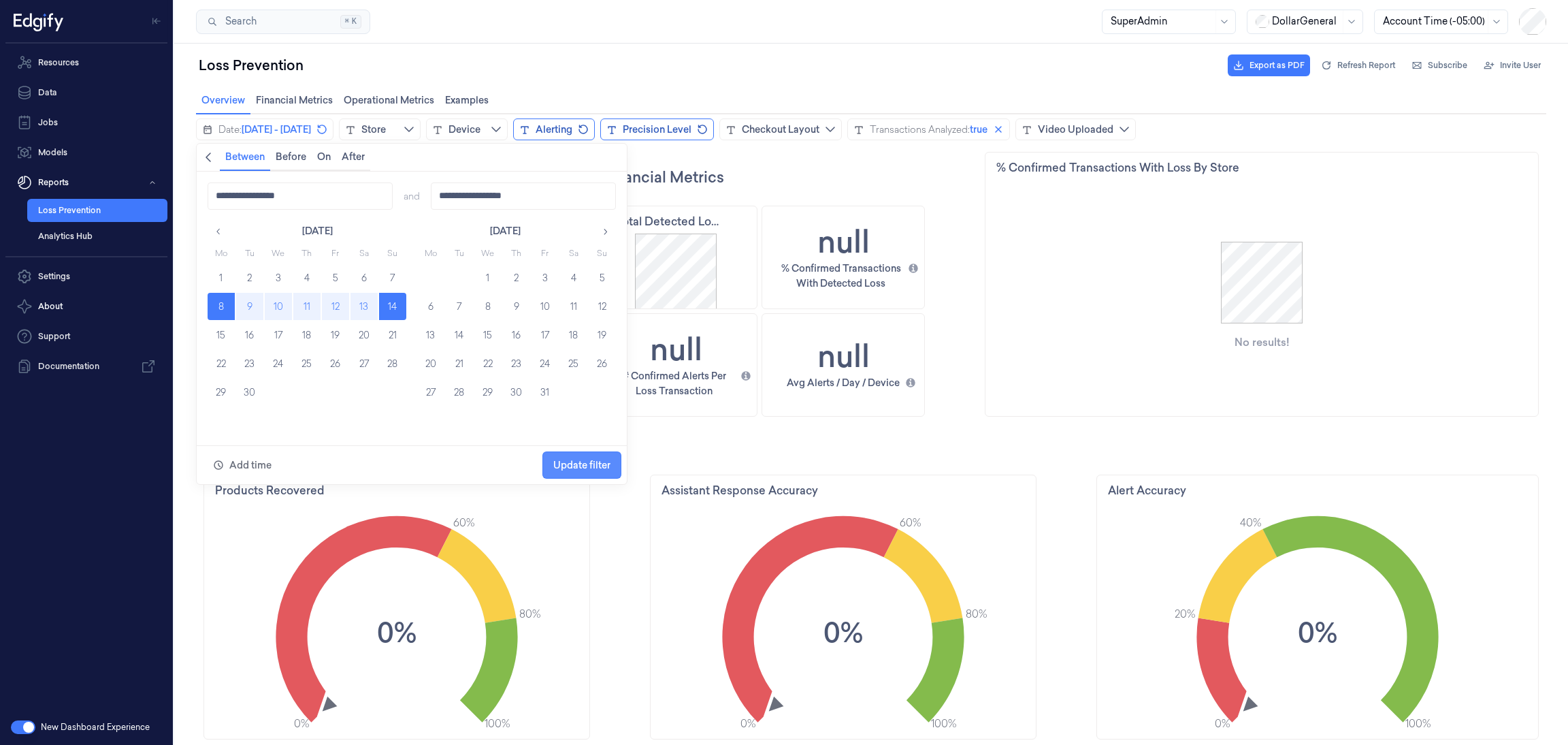
click at [574, 467] on span "Update filter" at bounding box center [582, 465] width 57 height 11
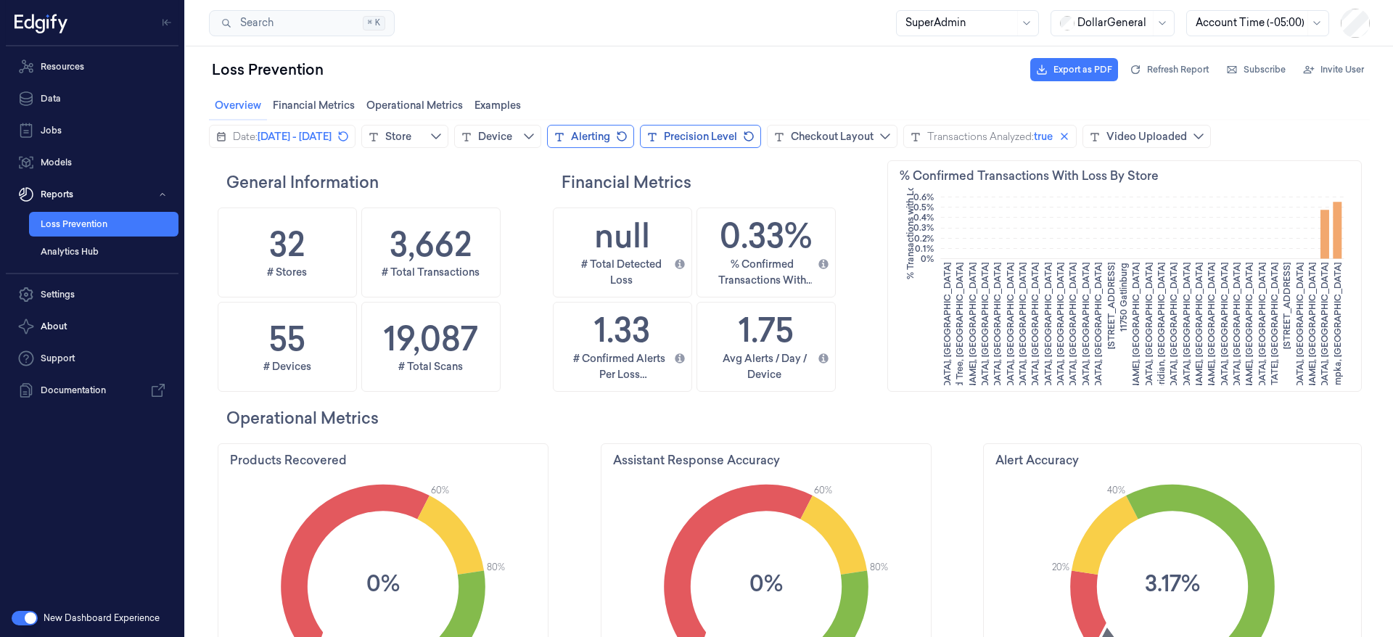
scroll to position [0, 0]
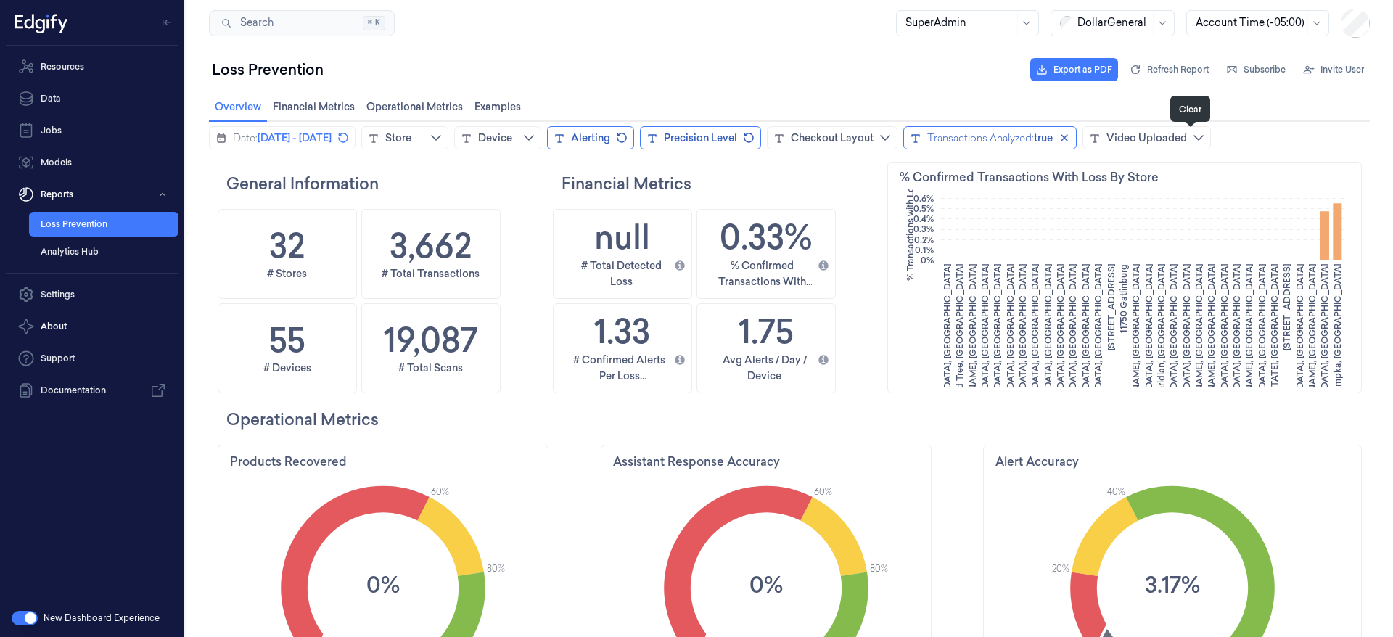
click at [1070, 136] on icon "close icon" at bounding box center [1064, 138] width 12 height 12
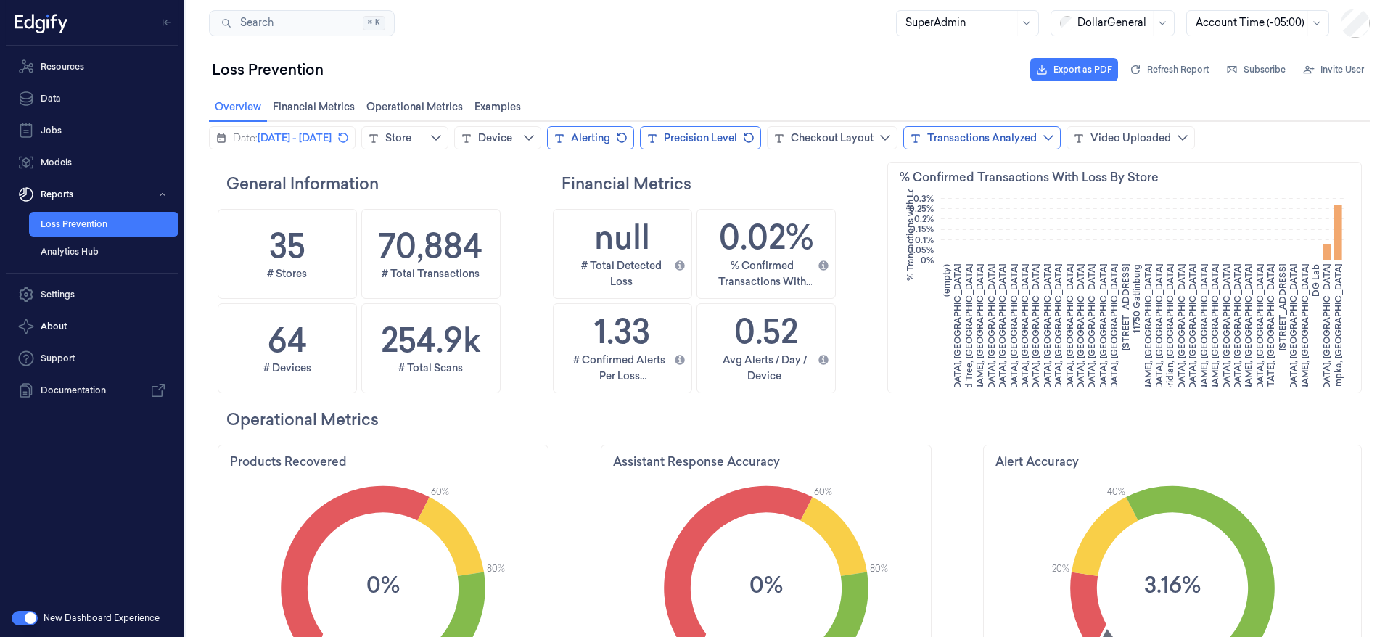
scroll to position [351, 70]
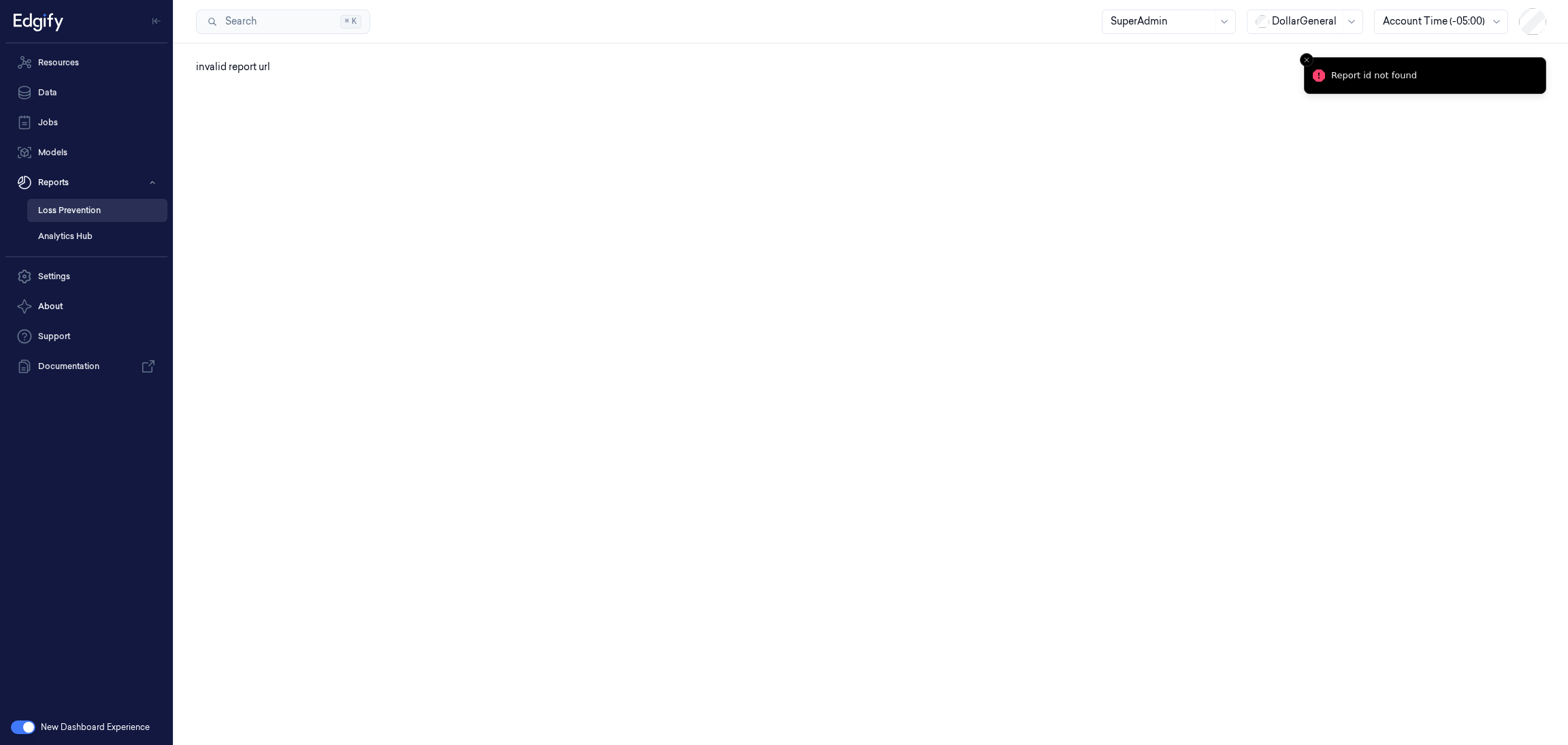
click at [93, 209] on link "Loss Prevention" at bounding box center [97, 210] width 140 height 23
